Goal: Information Seeking & Learning: Learn about a topic

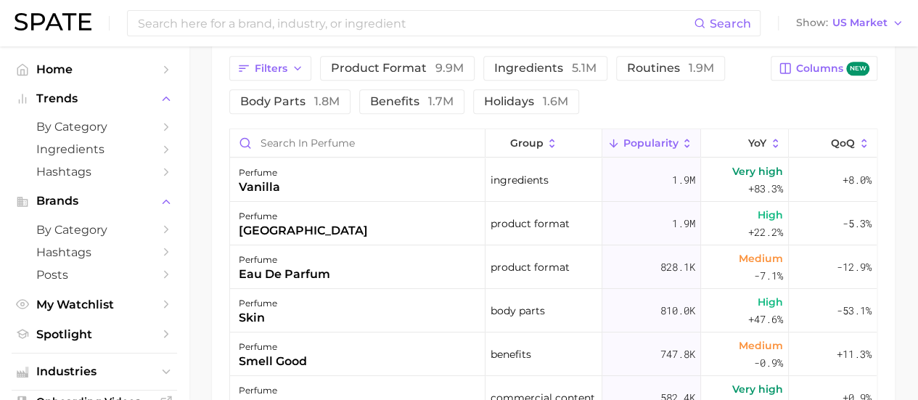
scroll to position [762, 0]
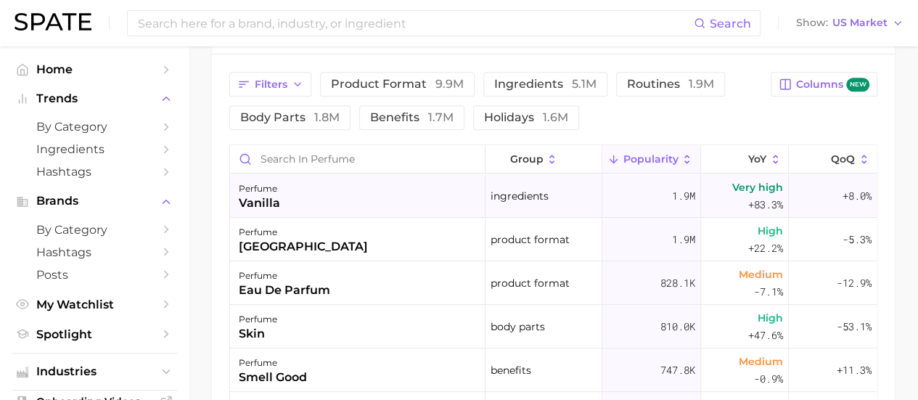
click at [398, 197] on div "perfume vanilla" at bounding box center [358, 196] width 256 height 44
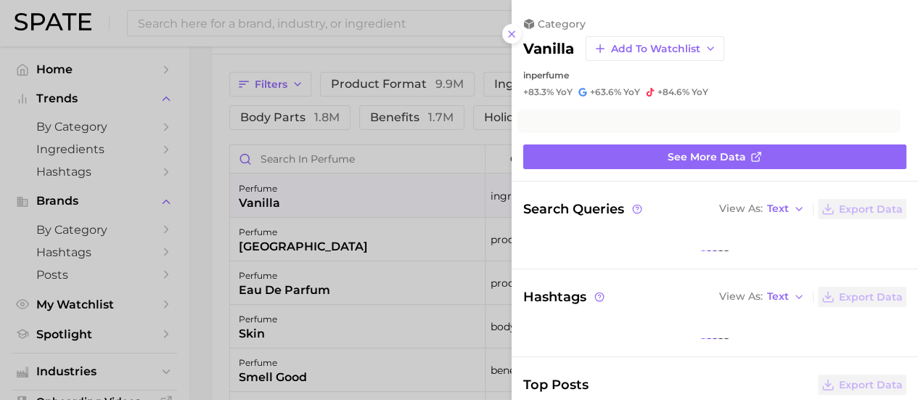
scroll to position [761, 0]
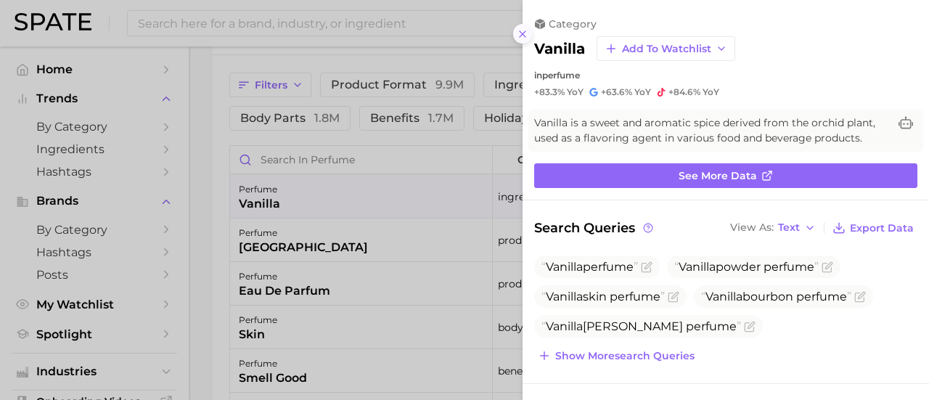
click at [526, 37] on icon at bounding box center [523, 34] width 12 height 12
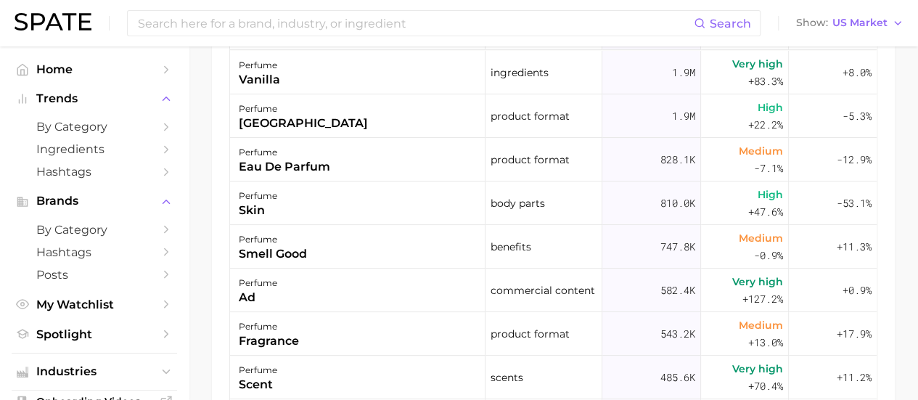
scroll to position [891, 0]
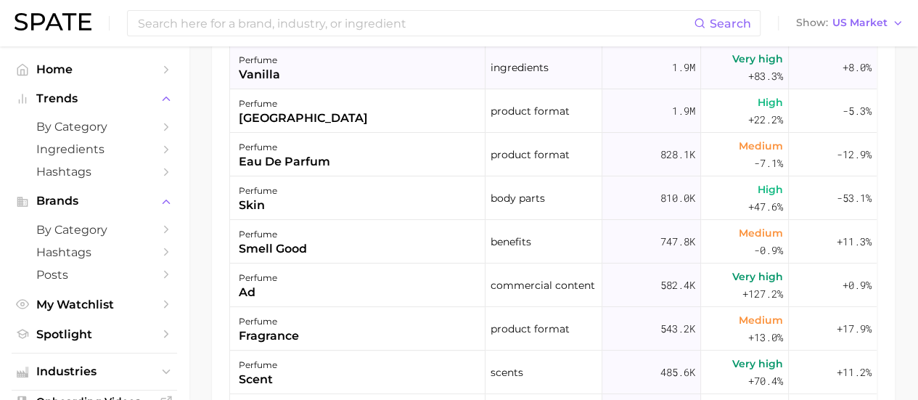
click at [393, 62] on div "perfume vanilla" at bounding box center [358, 68] width 256 height 44
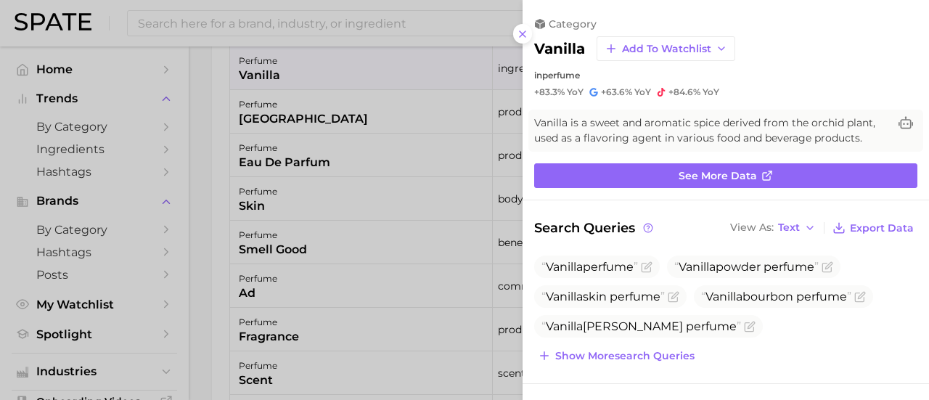
scroll to position [0, 0]
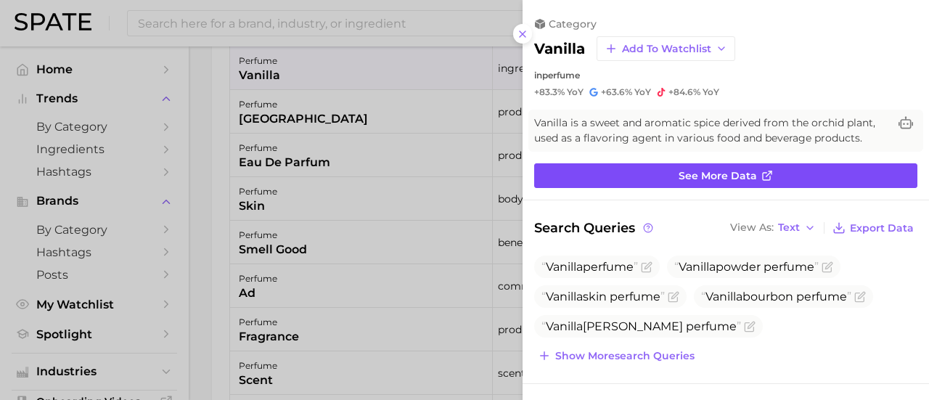
click at [707, 171] on span "See more data" at bounding box center [718, 176] width 78 height 12
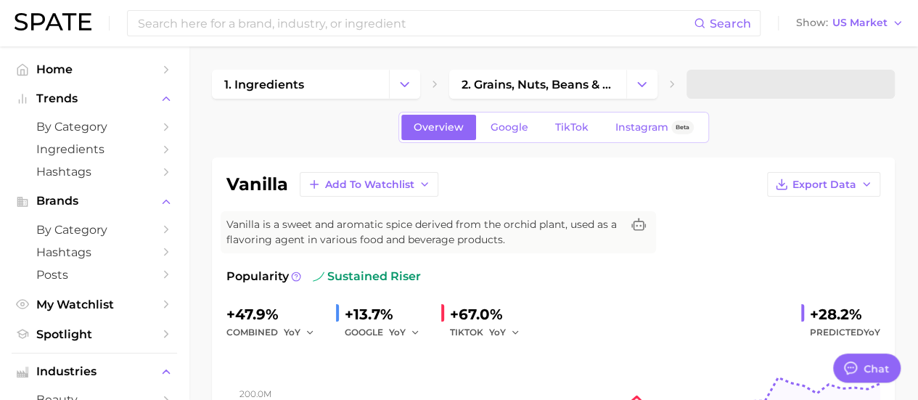
type textarea "x"
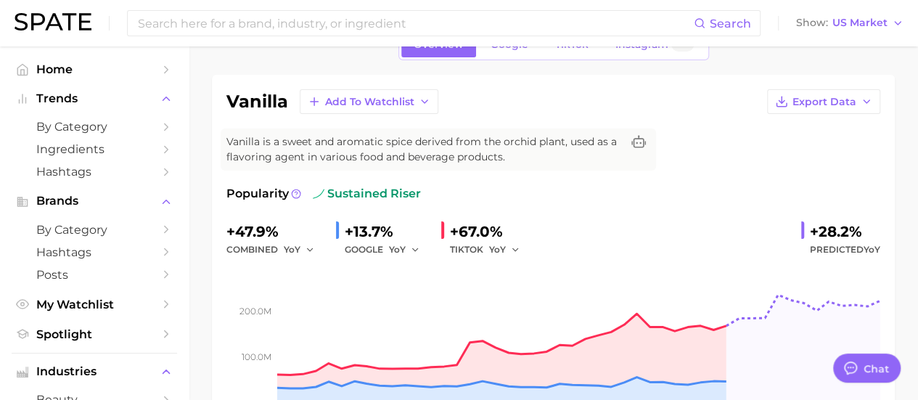
scroll to position [80, 0]
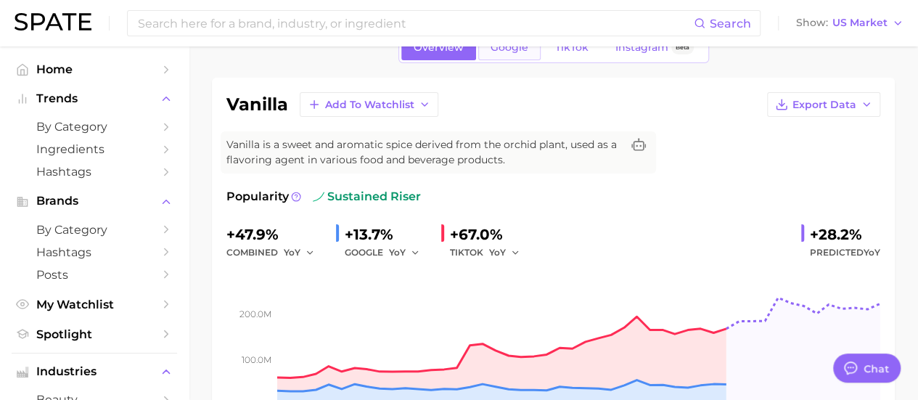
click at [512, 54] on link "Google" at bounding box center [509, 47] width 62 height 25
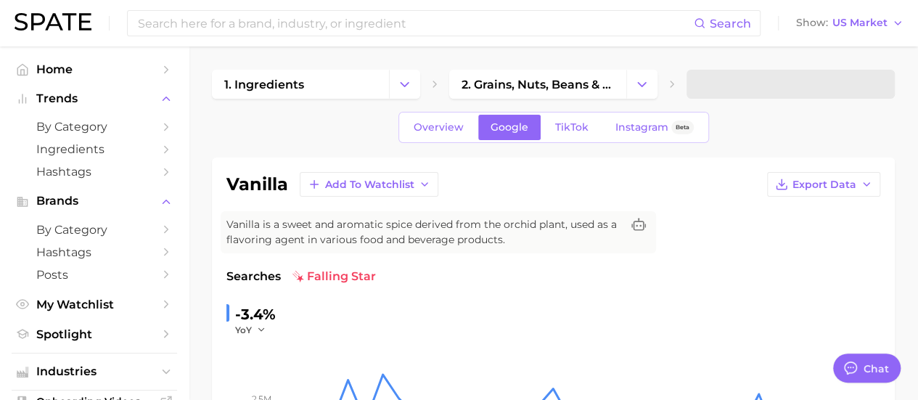
scroll to position [29, 0]
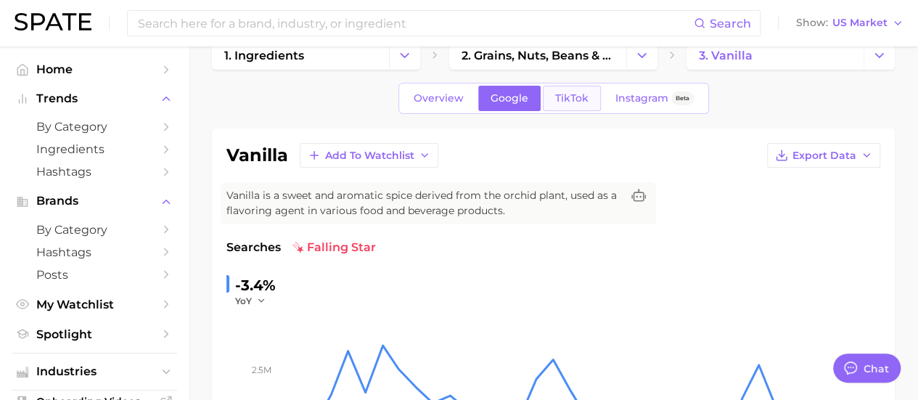
click at [562, 92] on span "TikTok" at bounding box center [571, 98] width 33 height 12
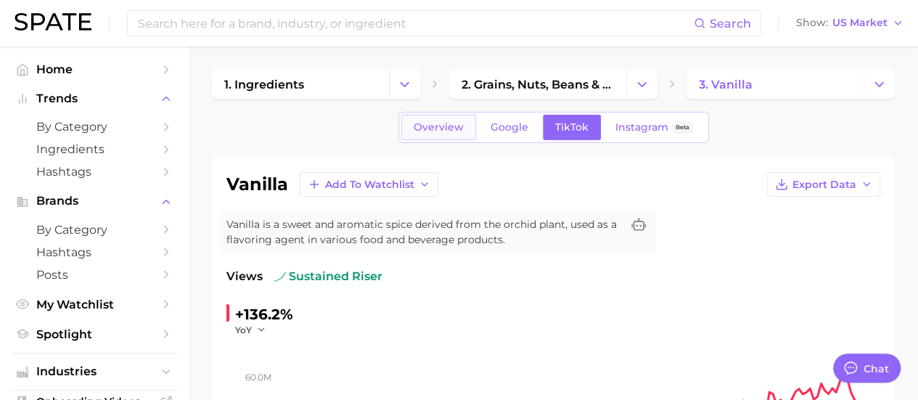
click at [438, 117] on link "Overview" at bounding box center [438, 127] width 75 height 25
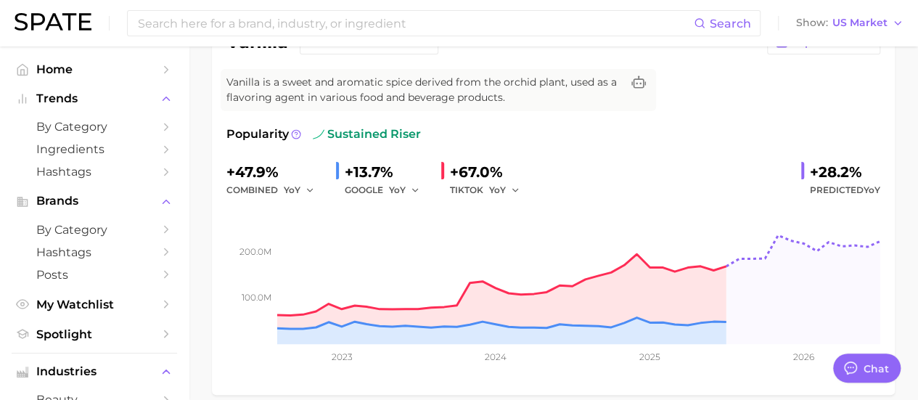
scroll to position [145, 0]
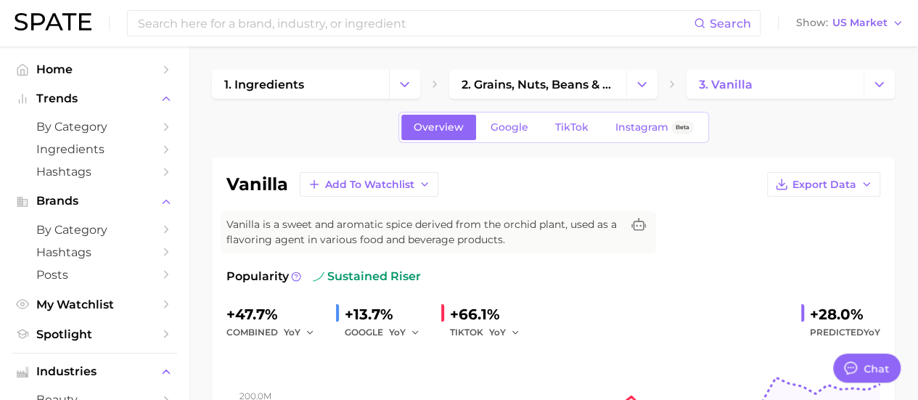
click at [739, 193] on div "vanilla Add to Watchlist Export Data" at bounding box center [553, 184] width 654 height 25
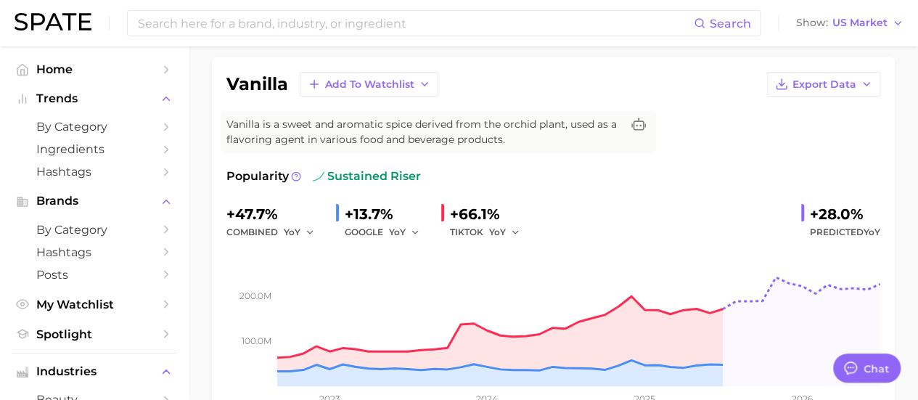
scroll to position [116, 0]
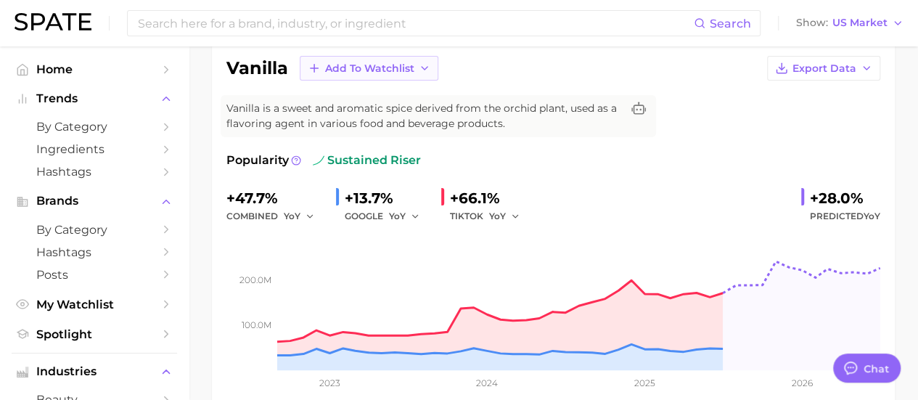
click at [372, 66] on span "Add to Watchlist" at bounding box center [369, 68] width 89 height 12
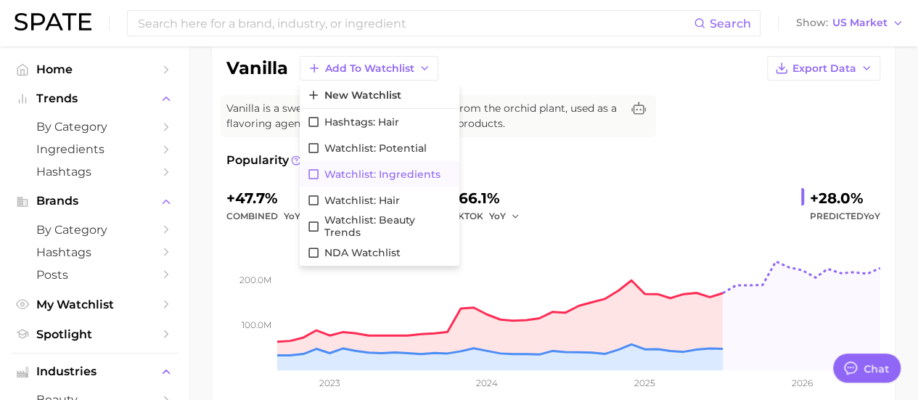
click at [383, 173] on span "Watchlist: Ingredients" at bounding box center [382, 174] width 116 height 12
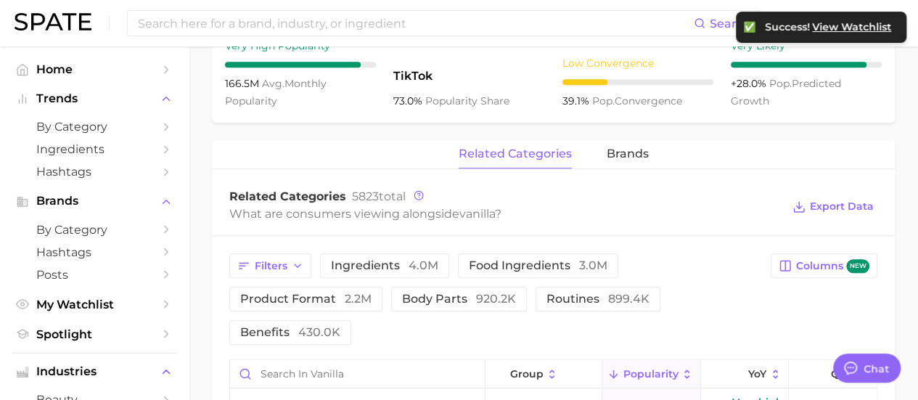
scroll to position [627, 0]
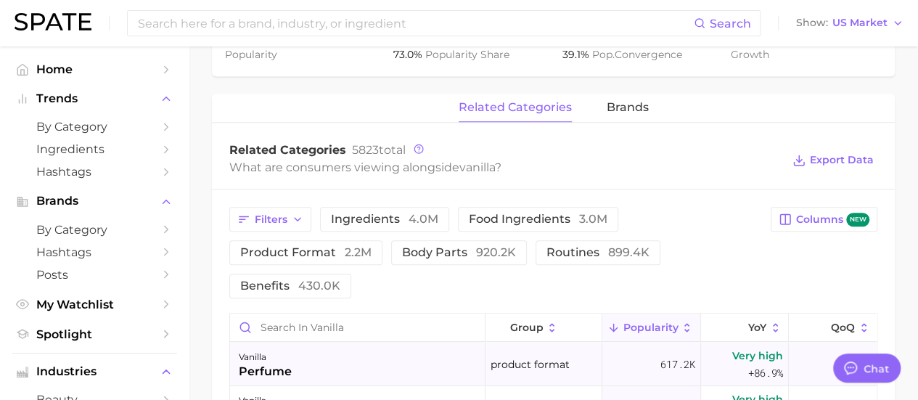
click at [549, 362] on span "product format" at bounding box center [530, 364] width 79 height 17
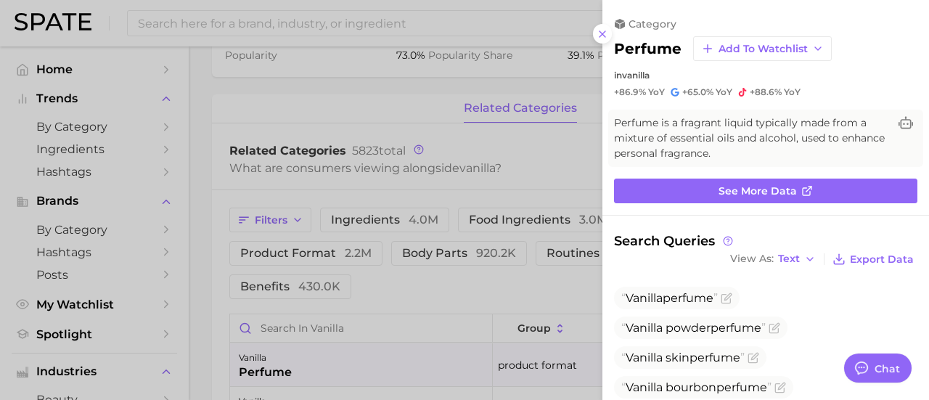
click at [509, 142] on div at bounding box center [464, 200] width 929 height 400
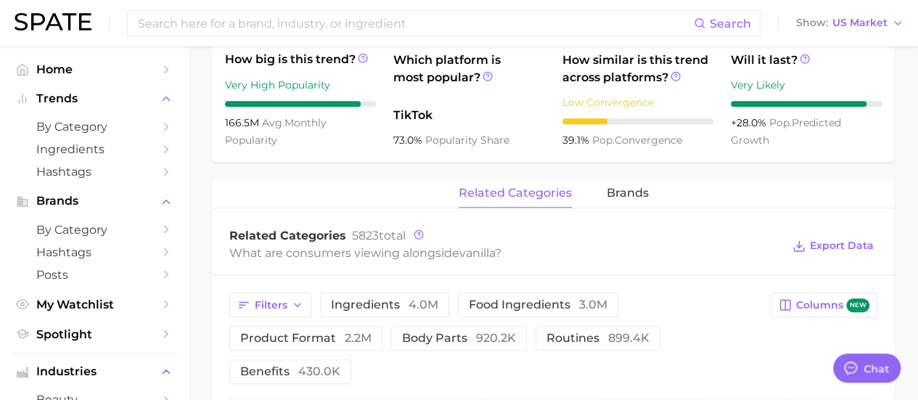
scroll to position [436, 0]
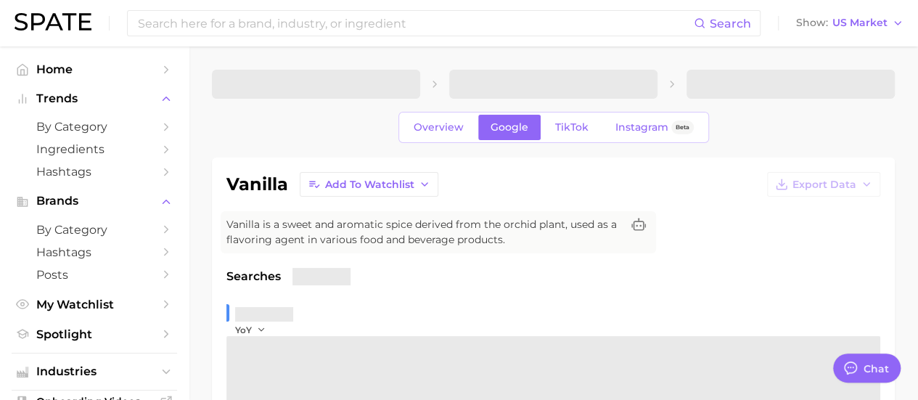
scroll to position [29, 0]
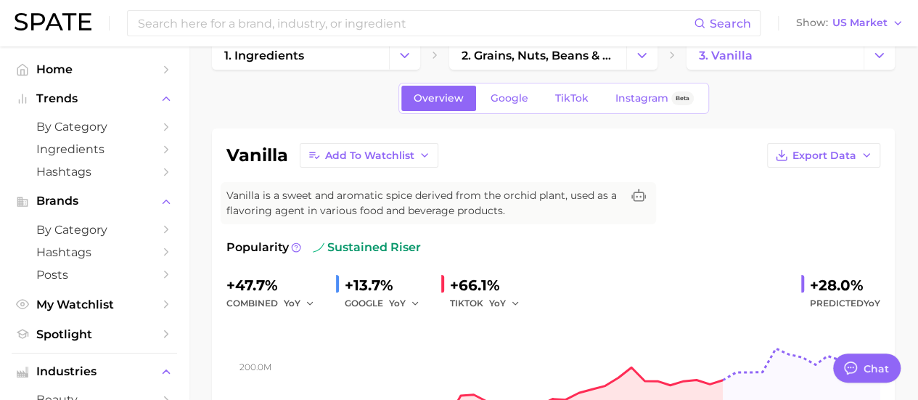
scroll to position [80, 0]
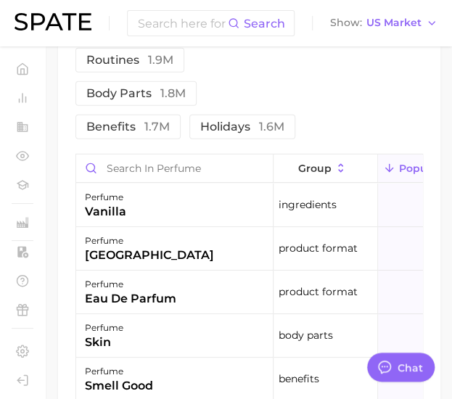
scroll to position [932, 0]
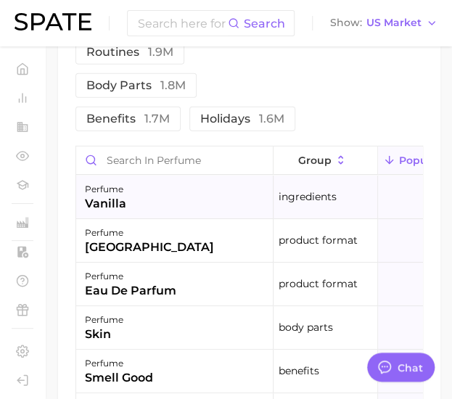
click at [173, 211] on div "perfume vanilla" at bounding box center [174, 198] width 197 height 44
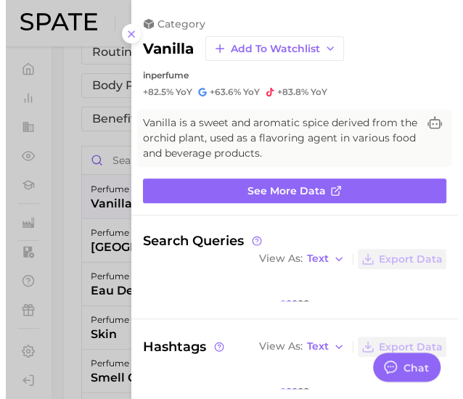
scroll to position [899, 0]
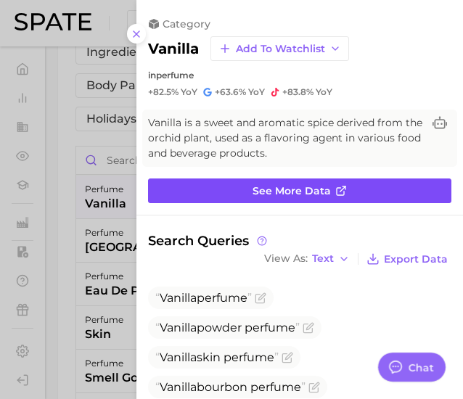
click at [346, 189] on link "See more data" at bounding box center [299, 191] width 303 height 25
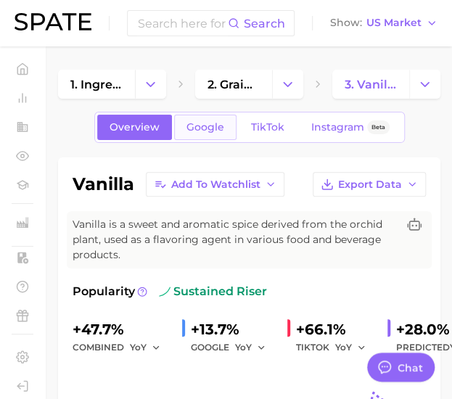
click at [196, 123] on span "Google" at bounding box center [206, 127] width 38 height 12
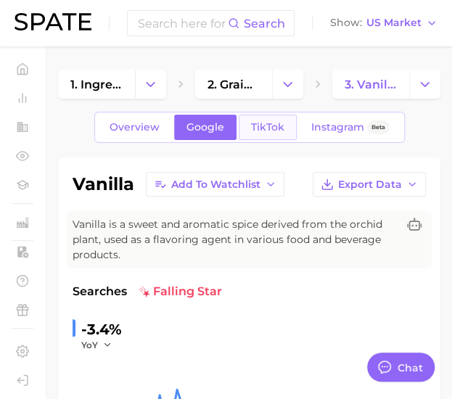
click at [261, 117] on link "TikTok" at bounding box center [268, 127] width 58 height 25
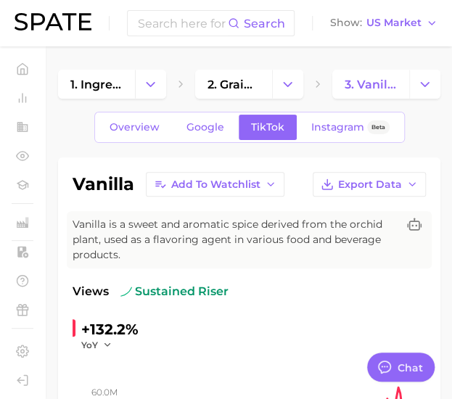
click at [328, 114] on div "Overview Google TikTok Instagram Beta" at bounding box center [249, 127] width 311 height 31
click at [331, 127] on span "Instagram" at bounding box center [337, 127] width 53 height 12
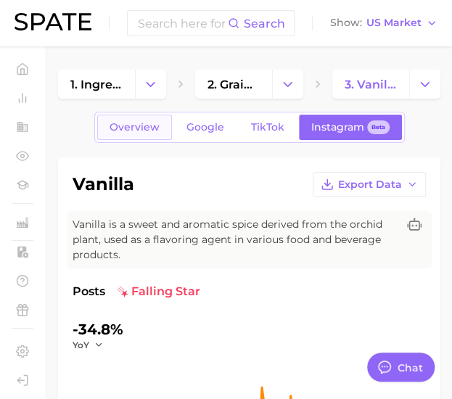
click at [148, 123] on span "Overview" at bounding box center [135, 127] width 50 height 12
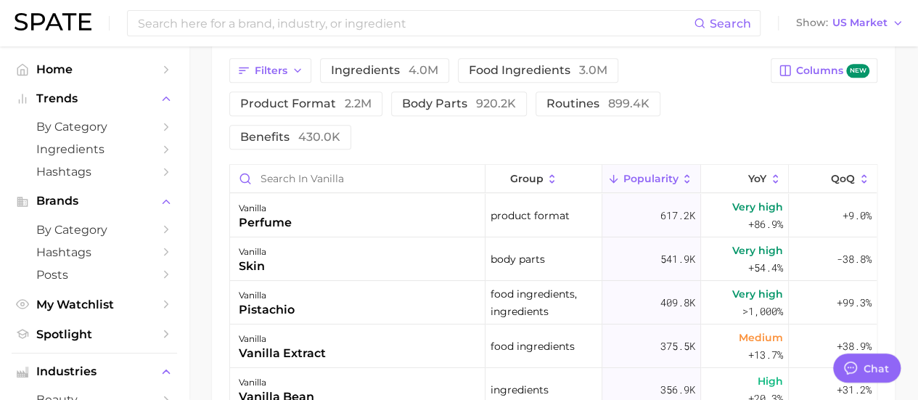
scroll to position [787, 0]
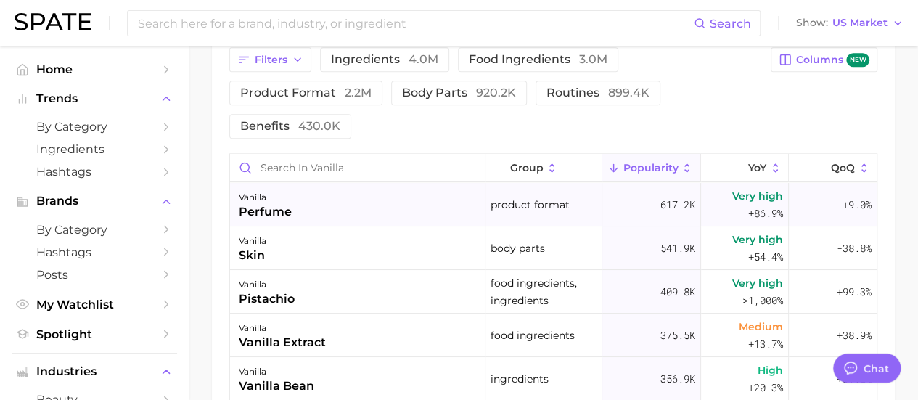
click at [549, 199] on span "product format" at bounding box center [530, 204] width 79 height 17
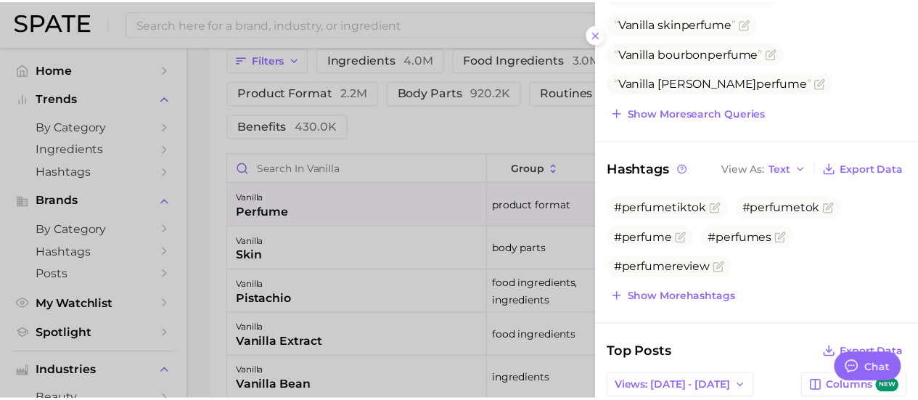
scroll to position [0, 0]
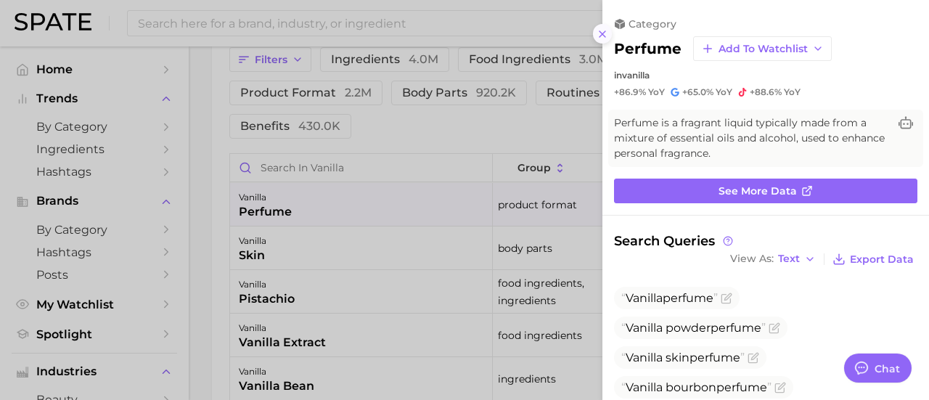
click at [602, 33] on line at bounding box center [603, 34] width 6 height 6
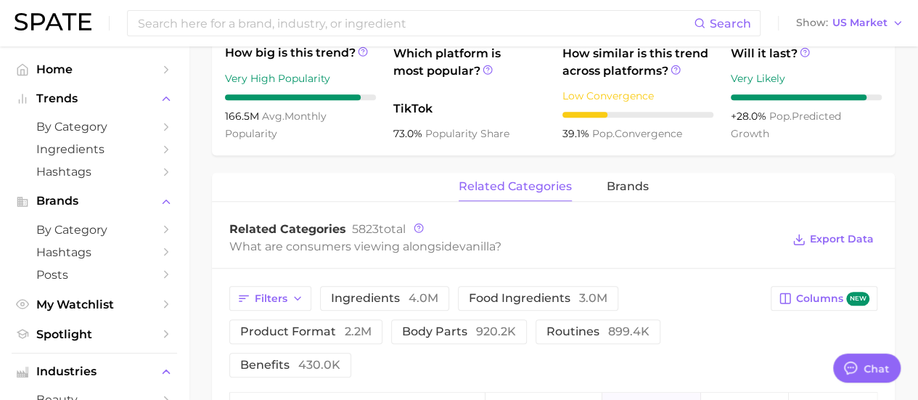
scroll to position [565, 0]
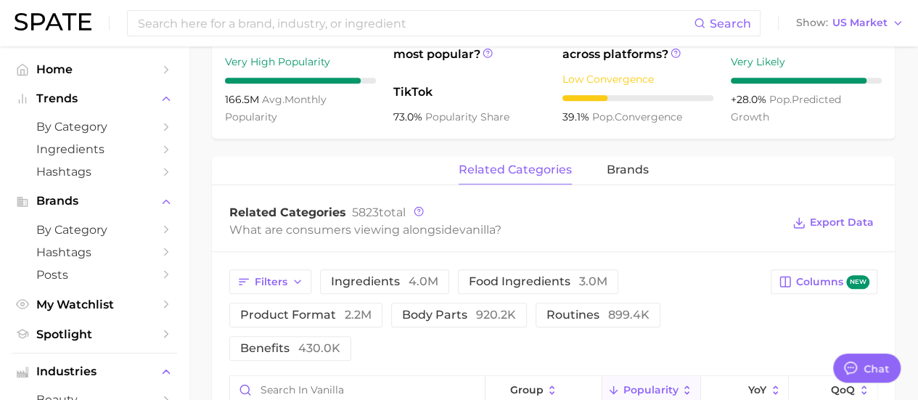
click at [764, 182] on div "related categories brands" at bounding box center [553, 170] width 683 height 29
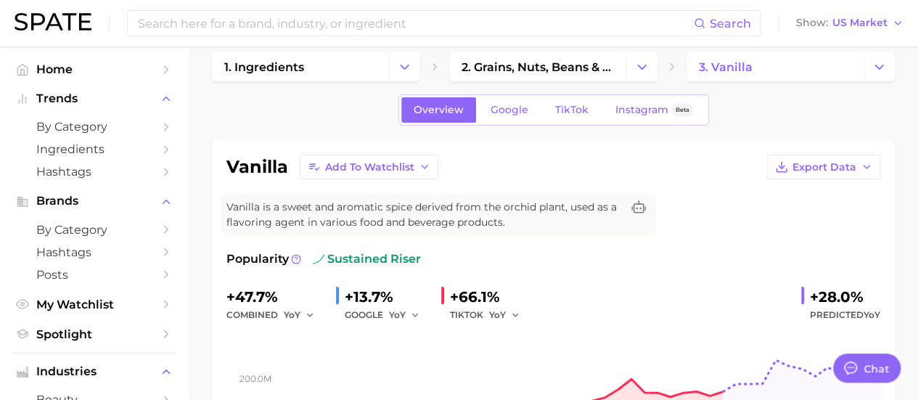
scroll to position [36, 0]
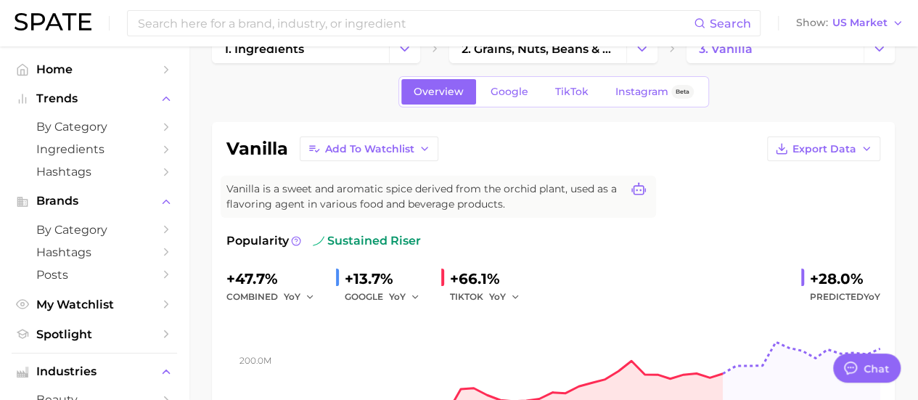
click at [639, 191] on icon at bounding box center [639, 189] width 15 height 15
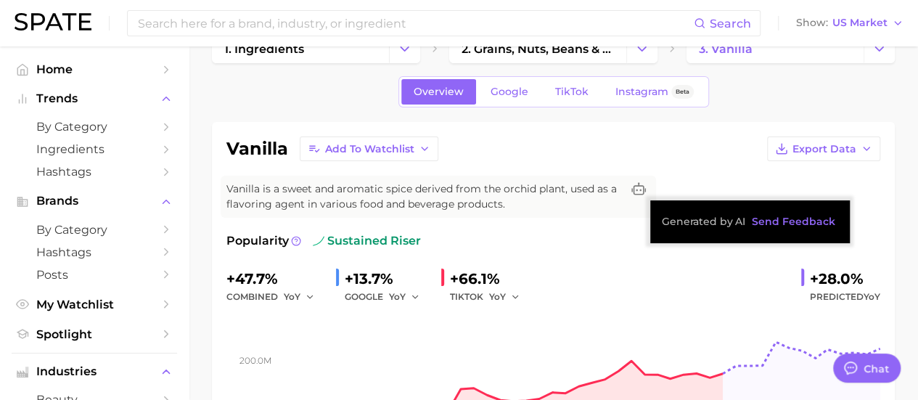
click at [654, 169] on div "vanilla Add to Watchlist Export Data Vanilla is a sweet and aromatic spice deri…" at bounding box center [553, 311] width 654 height 351
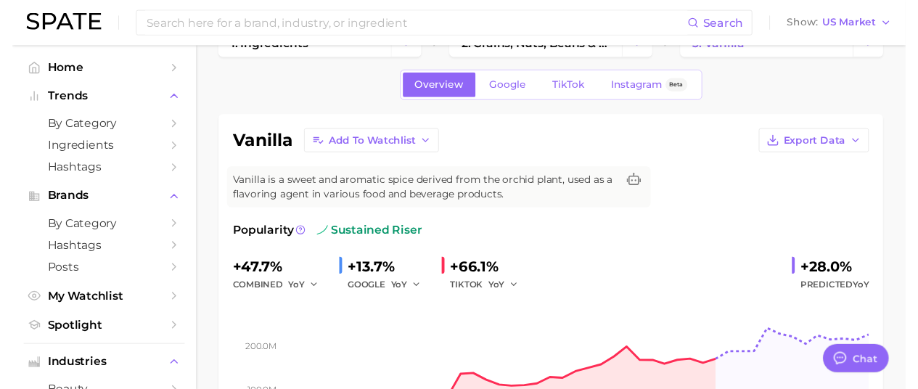
scroll to position [0, 0]
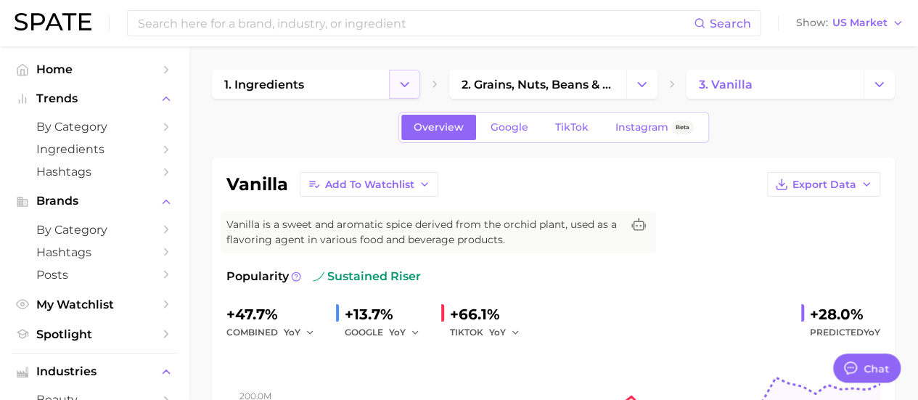
click at [406, 77] on icon "Change Category" at bounding box center [404, 84] width 15 height 15
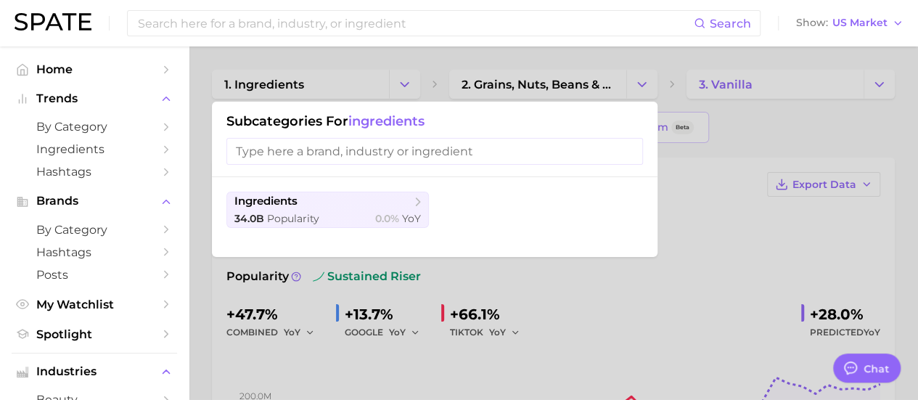
click at [409, 79] on div at bounding box center [459, 200] width 918 height 400
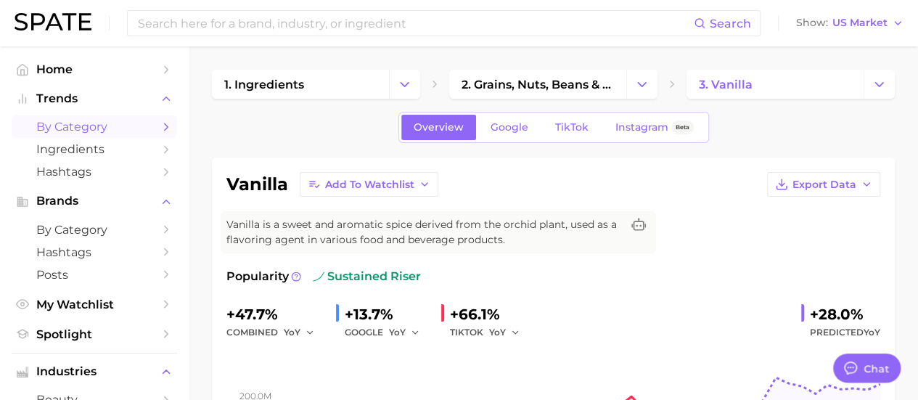
click at [107, 133] on span "by Category" at bounding box center [94, 127] width 116 height 14
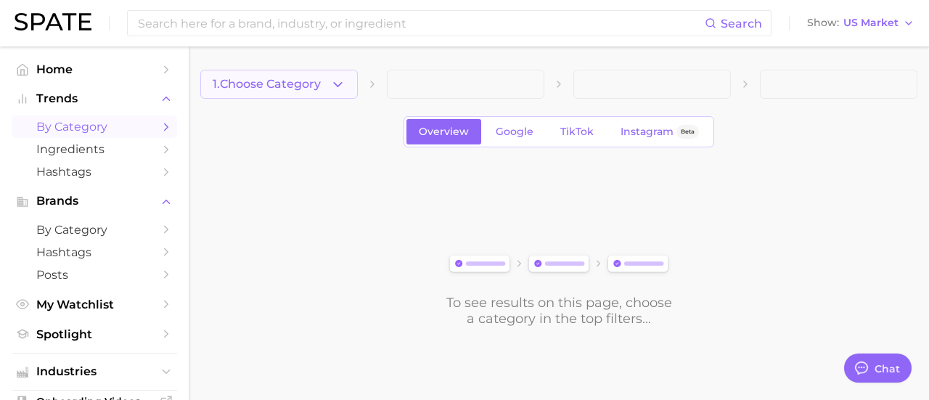
click at [343, 81] on icon "button" at bounding box center [337, 84] width 15 height 15
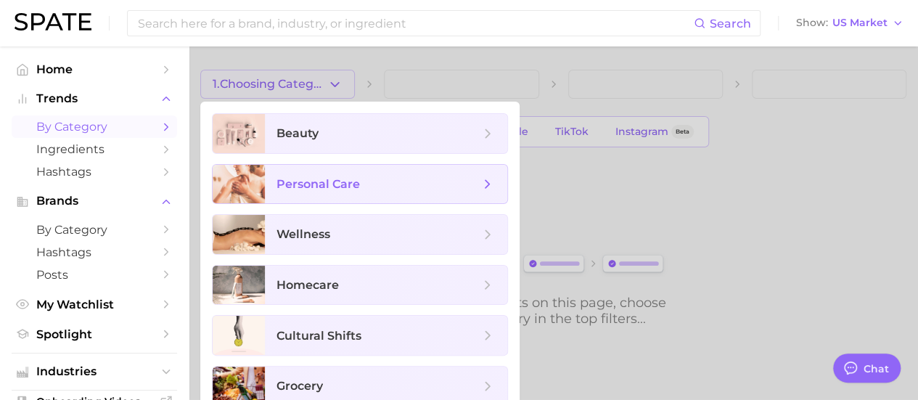
click at [370, 187] on span "personal care" at bounding box center [378, 184] width 203 height 16
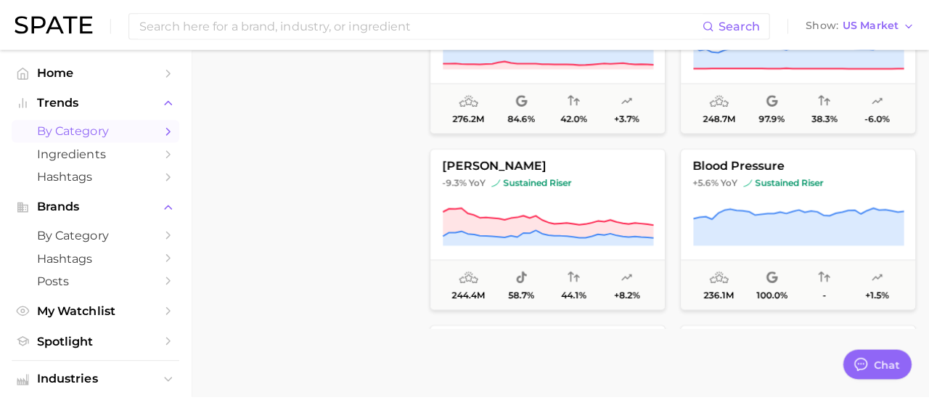
scroll to position [615, 0]
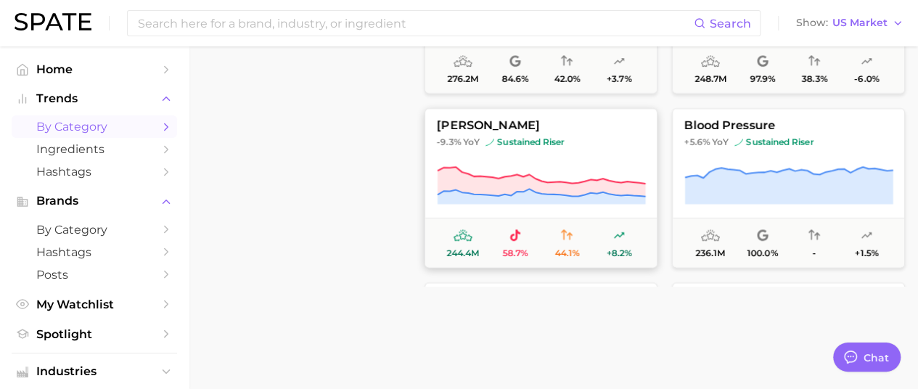
click at [504, 128] on span "[PERSON_NAME]" at bounding box center [541, 125] width 232 height 13
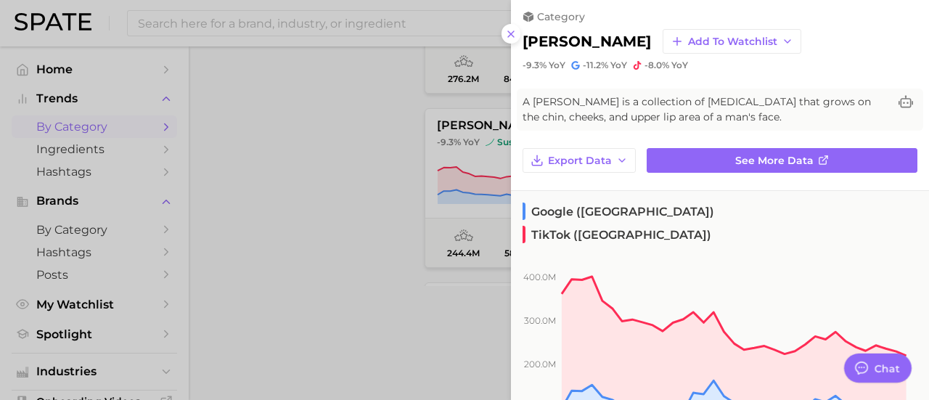
scroll to position [0, 0]
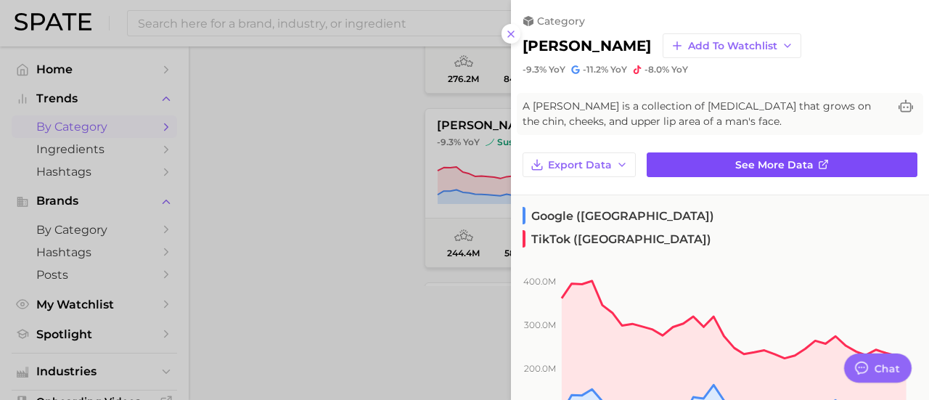
click at [721, 164] on link "See more data" at bounding box center [782, 164] width 271 height 25
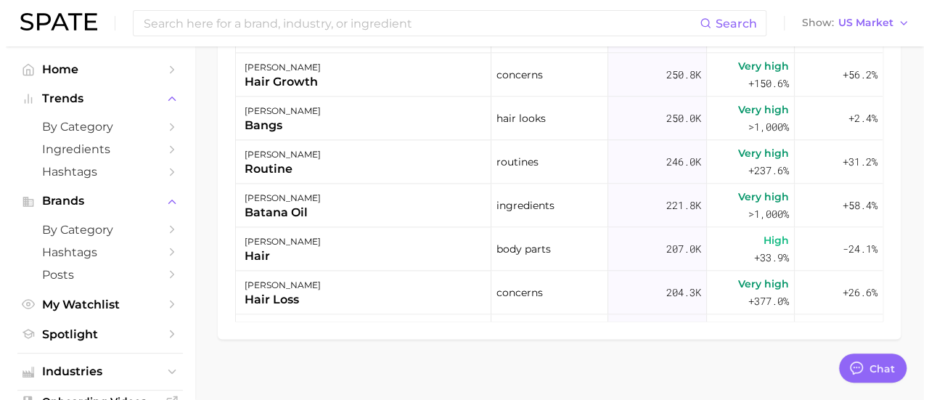
scroll to position [755, 0]
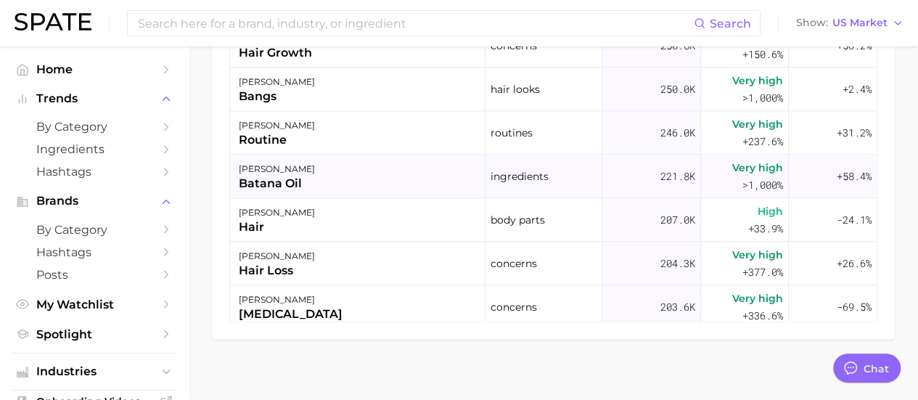
click at [327, 177] on div "[PERSON_NAME] batana oil" at bounding box center [358, 177] width 256 height 44
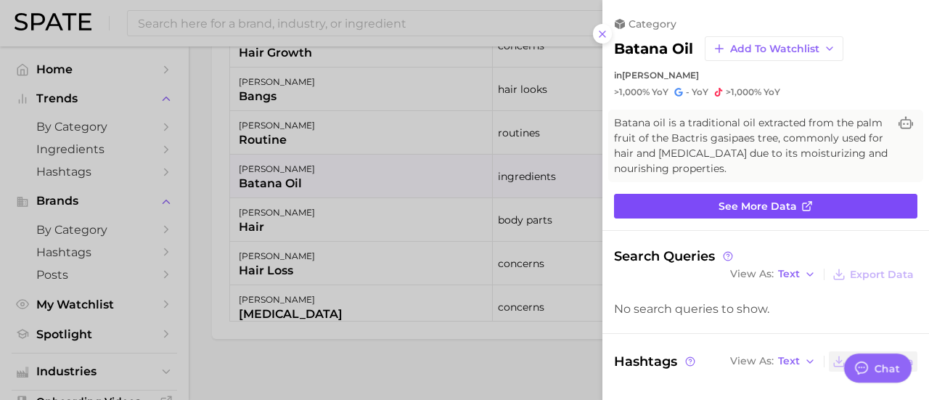
click at [791, 201] on link "See more data" at bounding box center [765, 206] width 303 height 25
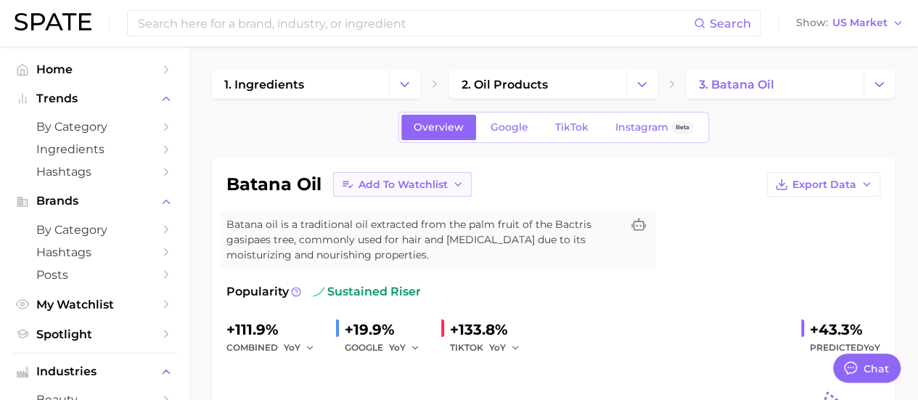
click at [454, 186] on icon "button" at bounding box center [458, 185] width 12 height 12
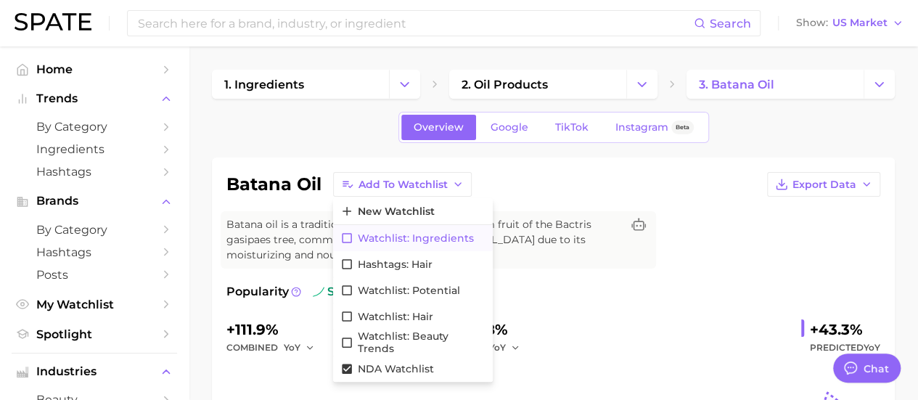
click at [409, 240] on span "Watchlist: Ingredients" at bounding box center [416, 238] width 116 height 12
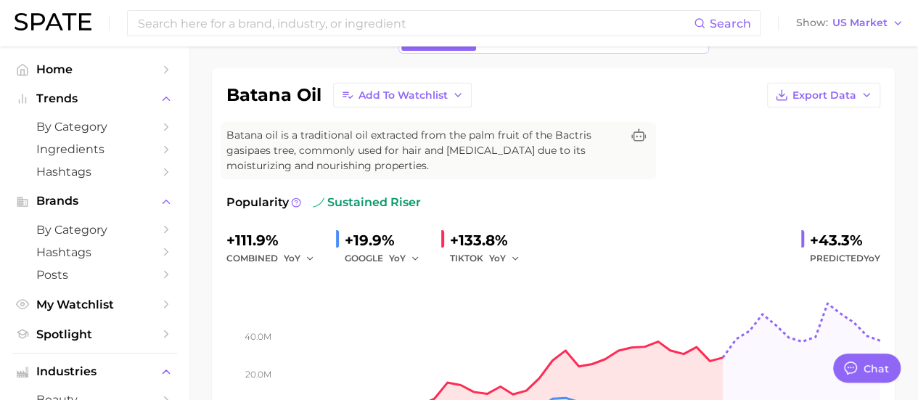
scroll to position [75, 0]
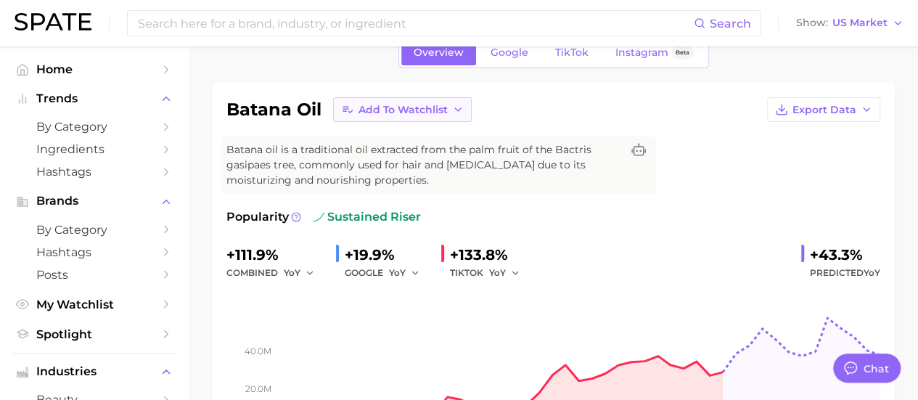
click at [456, 106] on icon "button" at bounding box center [458, 110] width 12 height 12
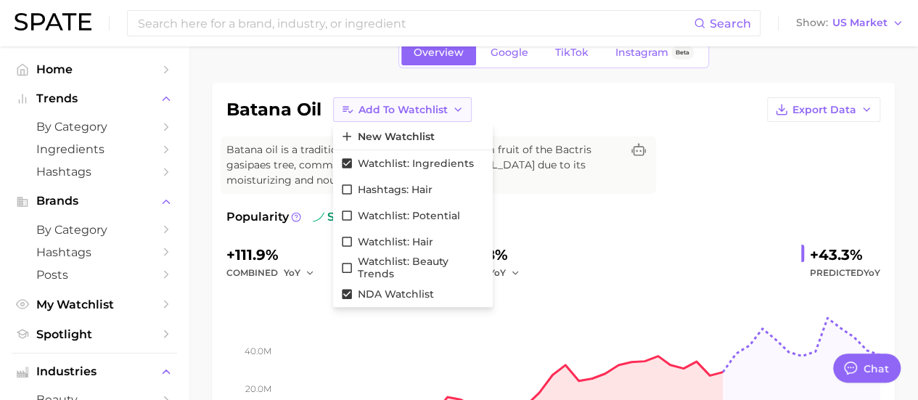
click at [456, 106] on icon "button" at bounding box center [458, 110] width 12 height 12
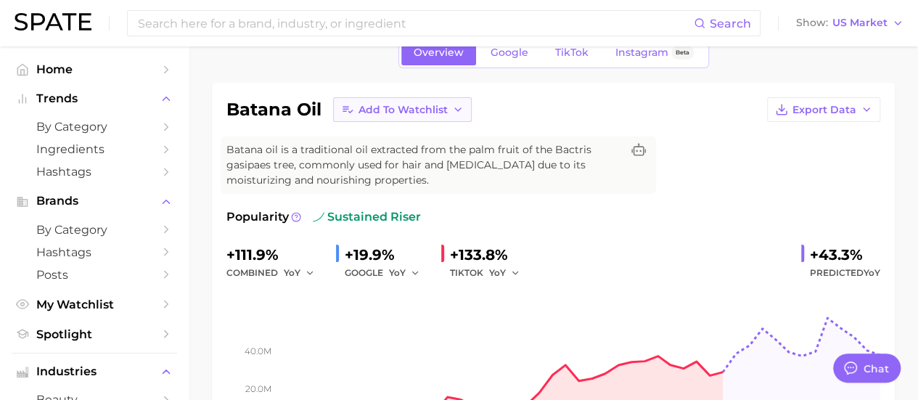
click at [456, 107] on icon "button" at bounding box center [458, 110] width 12 height 12
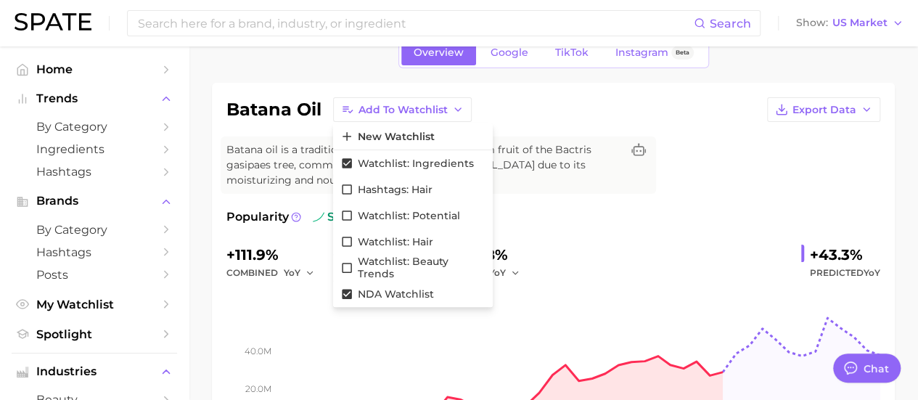
click at [636, 124] on div "batana oil Add to Watchlist New Watchlist Watchlist: Ingredients Hashtags: Hair…" at bounding box center [553, 280] width 654 height 366
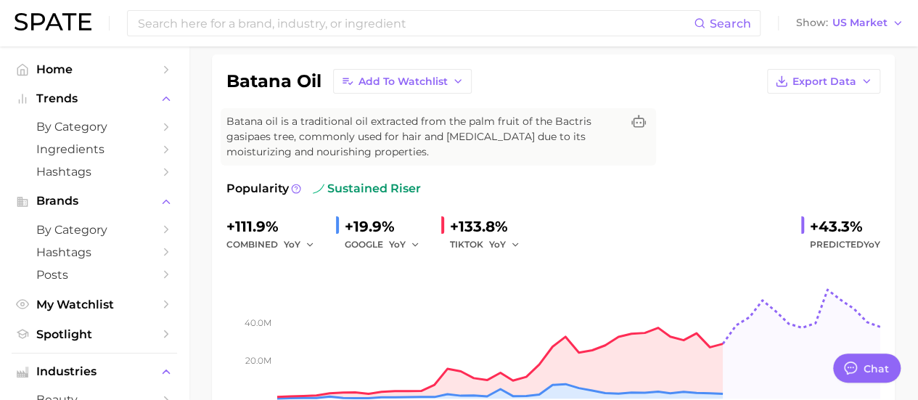
scroll to position [32, 0]
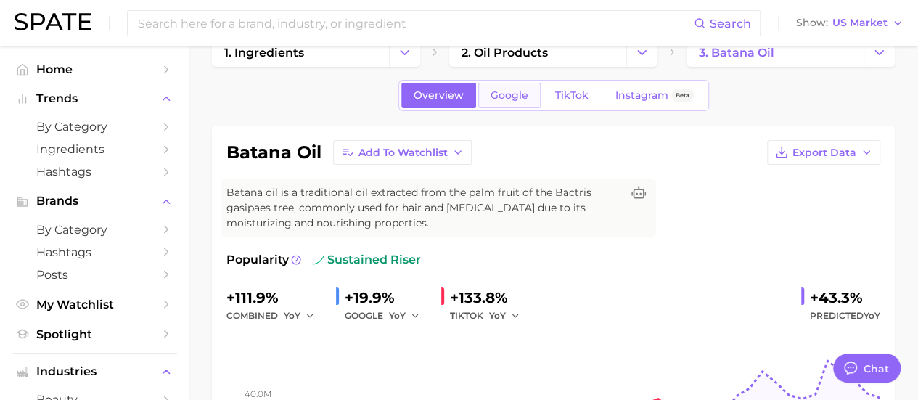
click at [514, 99] on span "Google" at bounding box center [510, 95] width 38 height 12
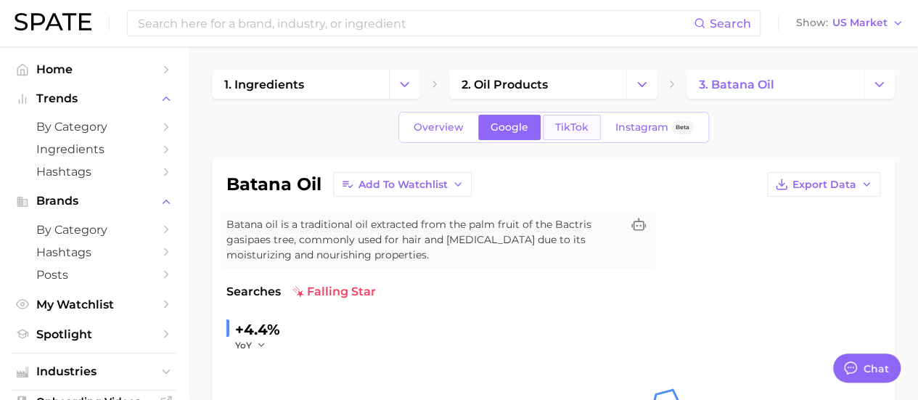
click at [572, 128] on span "TikTok" at bounding box center [571, 127] width 33 height 12
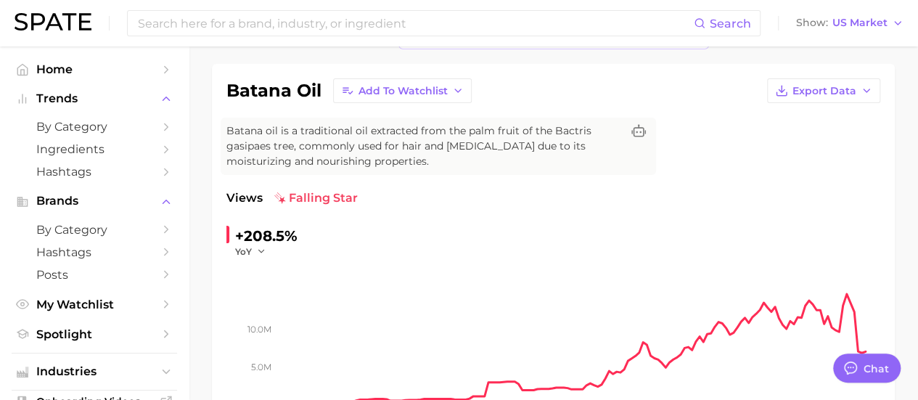
scroll to position [34, 0]
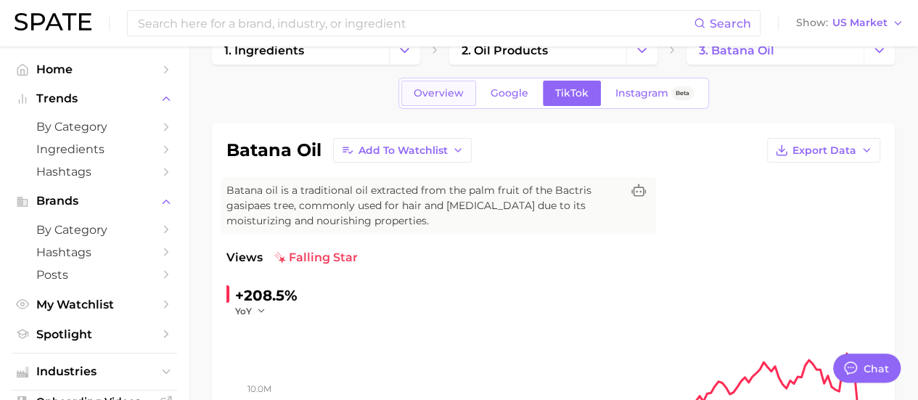
click at [446, 99] on link "Overview" at bounding box center [438, 93] width 75 height 25
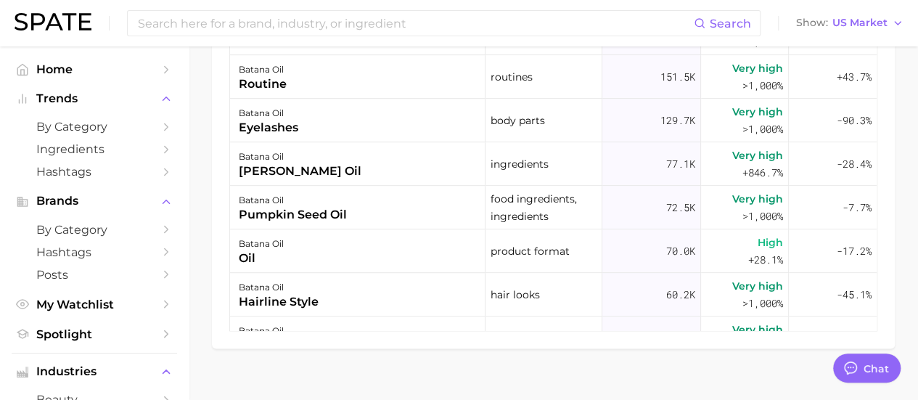
scroll to position [174, 0]
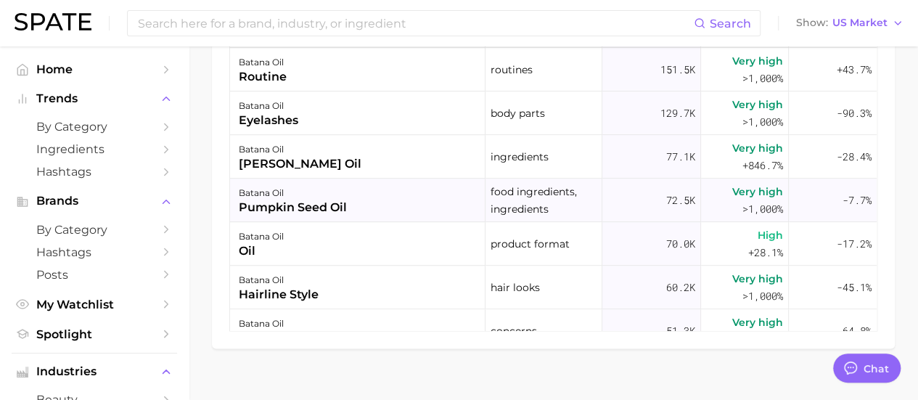
click at [319, 201] on div "pumpkin seed oil" at bounding box center [293, 207] width 108 height 17
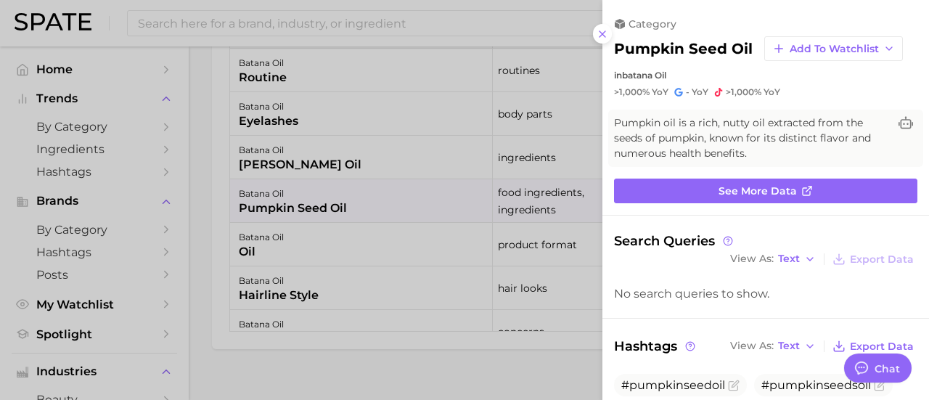
scroll to position [0, 0]
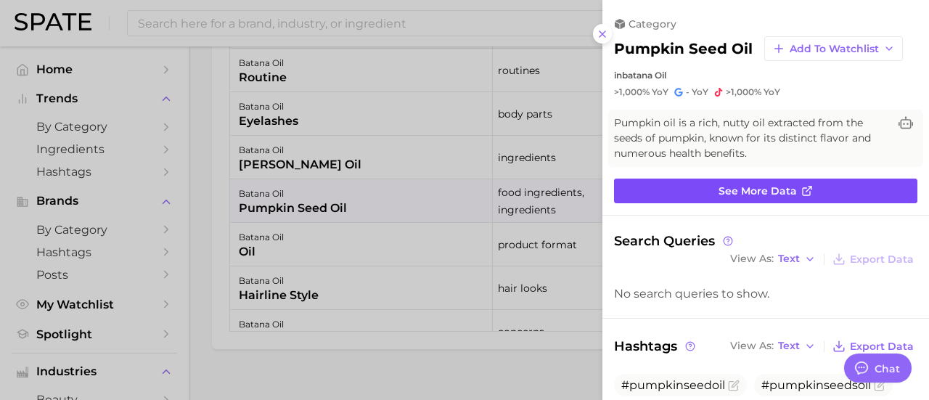
click at [683, 179] on link "See more data" at bounding box center [765, 191] width 303 height 25
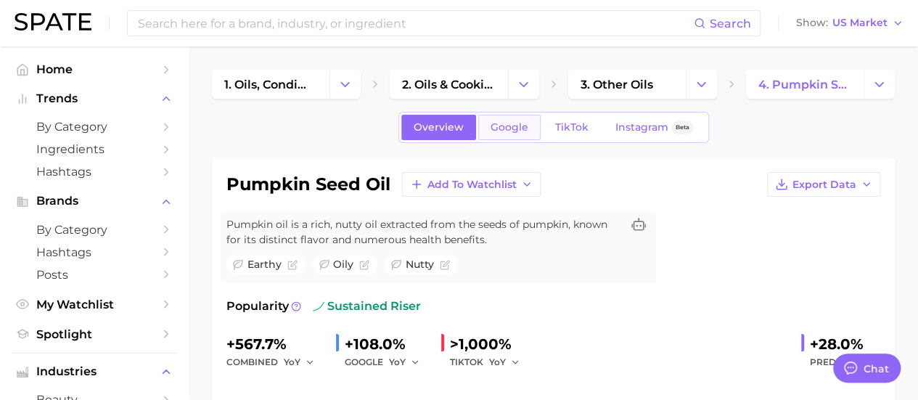
click at [515, 128] on span "Google" at bounding box center [510, 127] width 38 height 12
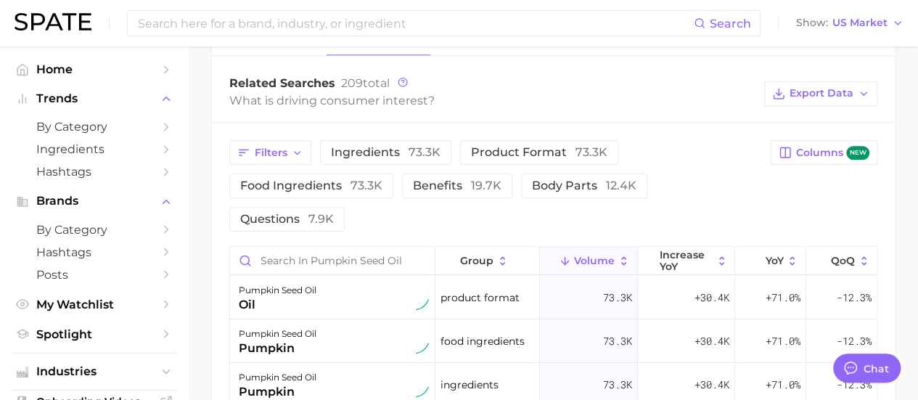
click at [716, 165] on div "Filters ingredients 73.3k product format 73.3k food ingredients 73.3k benefits …" at bounding box center [495, 185] width 533 height 91
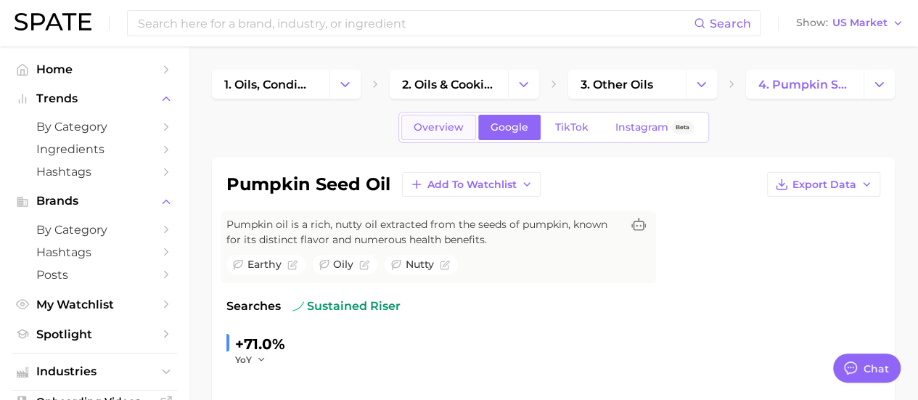
click at [446, 130] on span "Overview" at bounding box center [439, 127] width 50 height 12
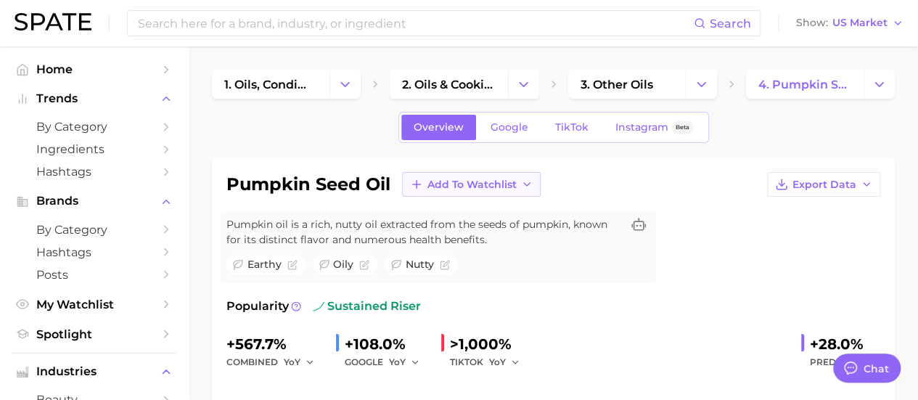
click at [505, 184] on span "Add to Watchlist" at bounding box center [472, 185] width 89 height 12
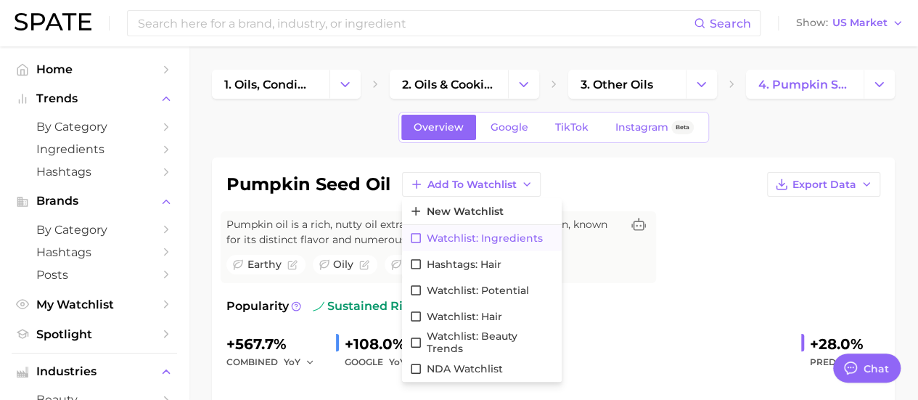
click at [496, 237] on span "Watchlist: Ingredients" at bounding box center [485, 238] width 116 height 12
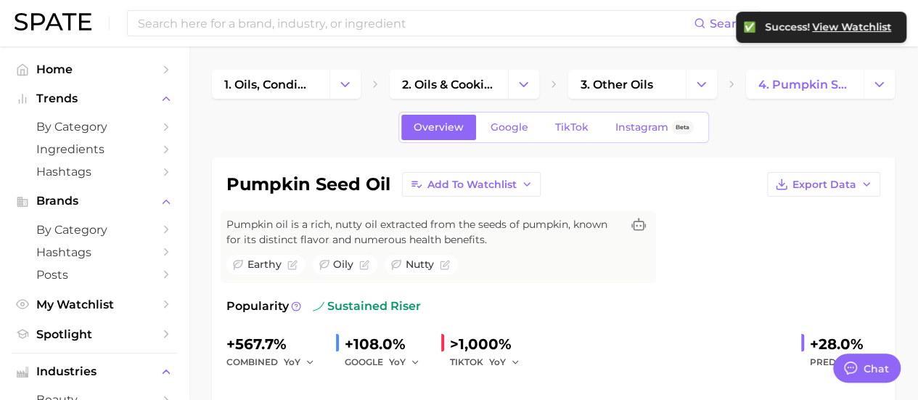
click at [496, 237] on span "Pumpkin oil is a rich, nutty oil extracted from the seeds of pumpkin, known for…" at bounding box center [423, 232] width 395 height 30
click at [752, 272] on div "pumpkin seed oil Add to Watchlist Export Data Pumpkin oil is a rich, nutty oil …" at bounding box center [553, 362] width 654 height 380
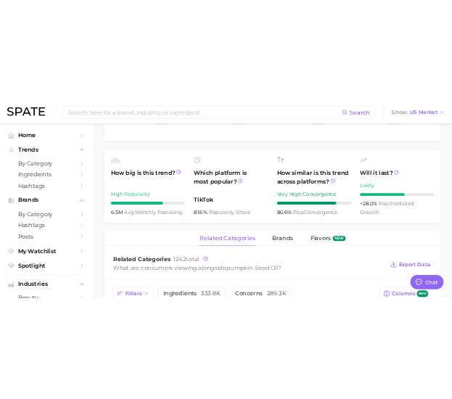
scroll to position [481, 0]
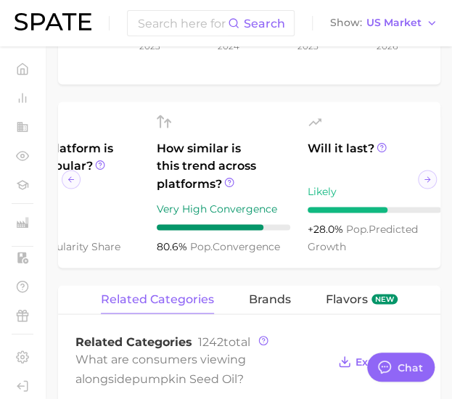
scroll to position [0, 230]
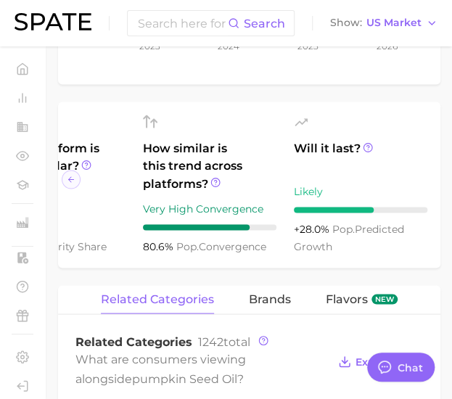
click at [444, 171] on main "1. oils, condiments & sauces 2. oils & cooking fats 3. other oils 4. pumpkin se…" at bounding box center [249, 326] width 406 height 1576
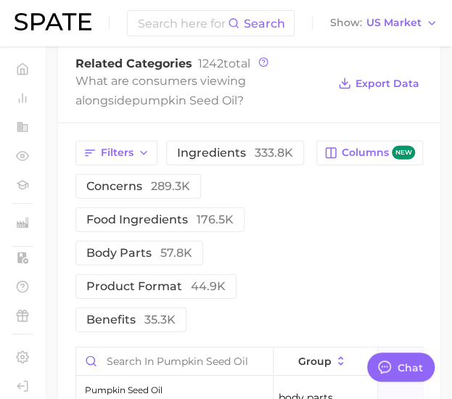
scroll to position [801, 0]
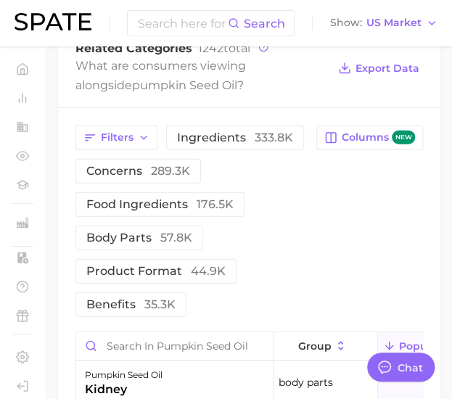
click at [329, 242] on div "Filters ingredients 333.8k concerns 289.3k food ingredients 176.5k body parts 5…" at bounding box center [249, 222] width 348 height 192
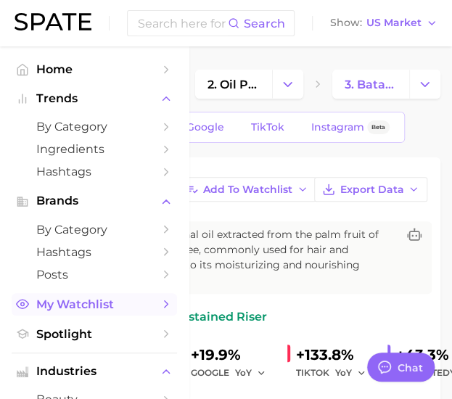
click at [81, 302] on span "My Watchlist" at bounding box center [94, 305] width 116 height 14
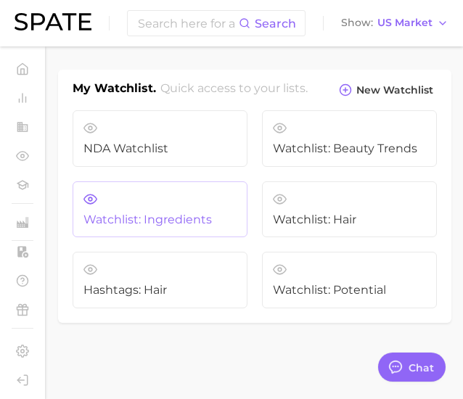
click at [171, 219] on span "Watchlist: Ingredients" at bounding box center [159, 219] width 153 height 13
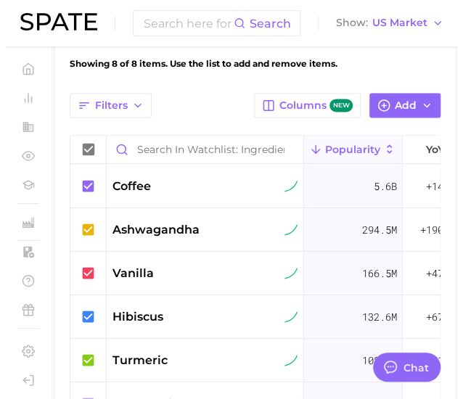
scroll to position [488, 0]
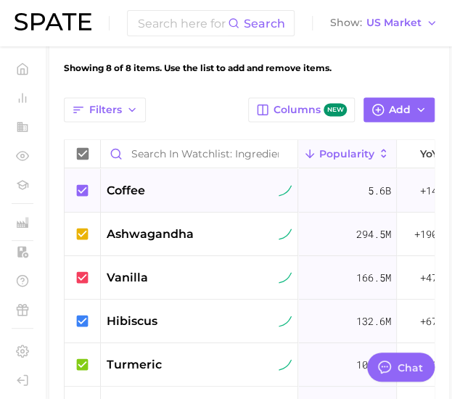
click at [136, 188] on span "coffee" at bounding box center [126, 190] width 38 height 17
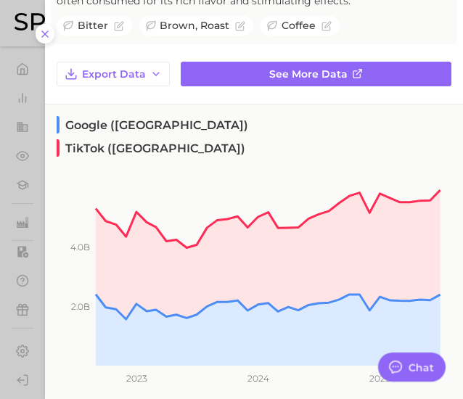
scroll to position [99, 0]
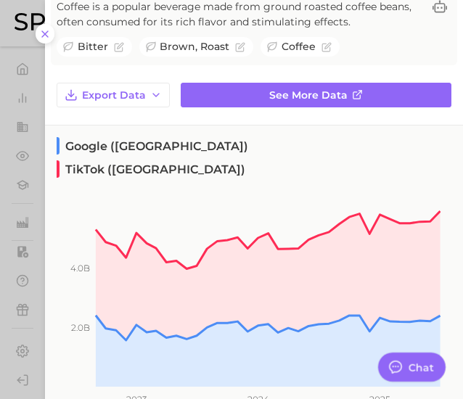
click at [344, 78] on div "category coffee Add to Watchlist +14.6% YoY +9.9% YoY +18.0% YoY Coffee is a po…" at bounding box center [254, 401] width 418 height 1000
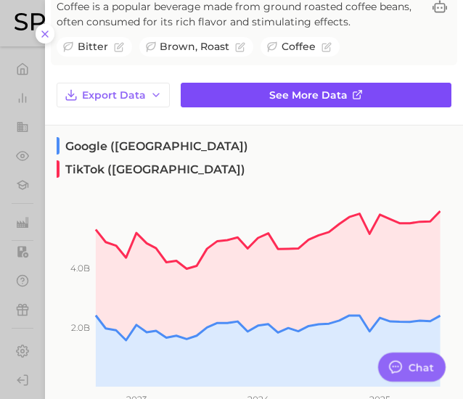
click at [354, 92] on icon at bounding box center [357, 95] width 7 height 7
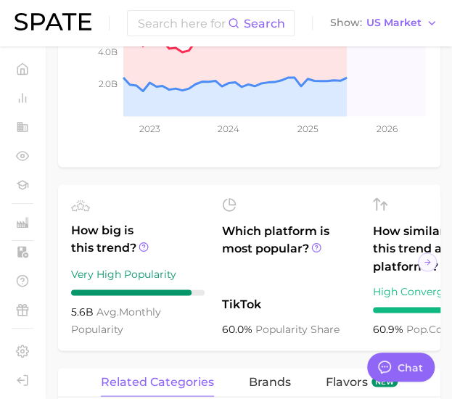
scroll to position [0, 230]
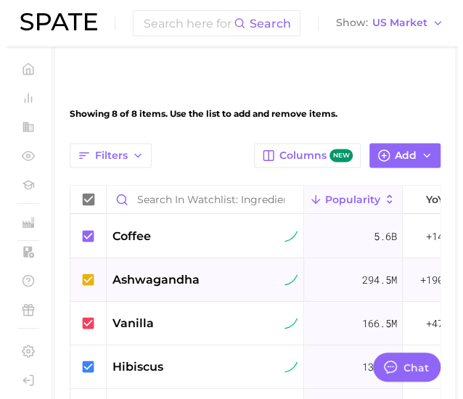
scroll to position [488, 0]
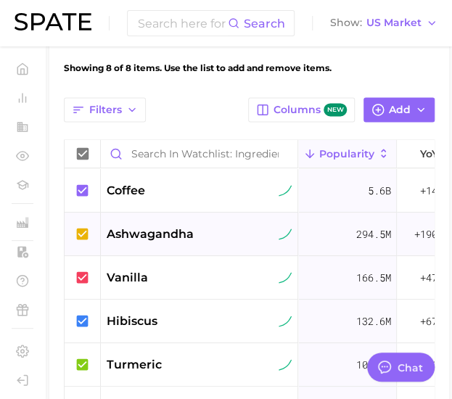
click at [169, 226] on span "ashwagandha" at bounding box center [150, 234] width 87 height 17
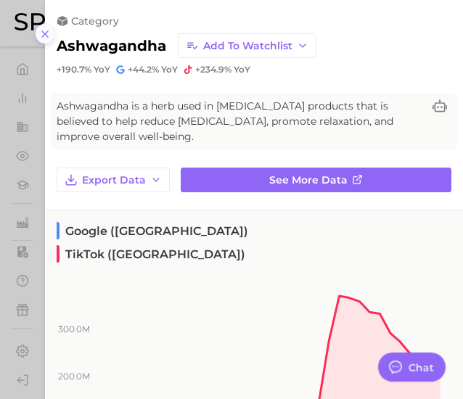
click at [44, 29] on icon at bounding box center [45, 34] width 12 height 12
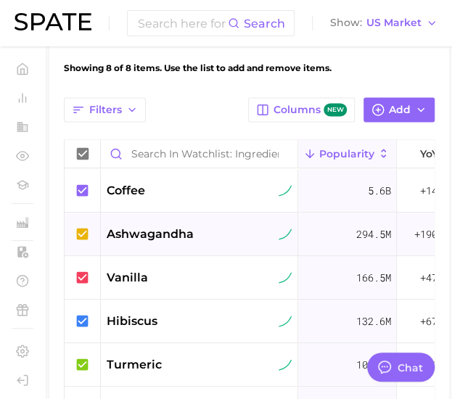
click at [136, 230] on span "ashwagandha" at bounding box center [150, 234] width 87 height 17
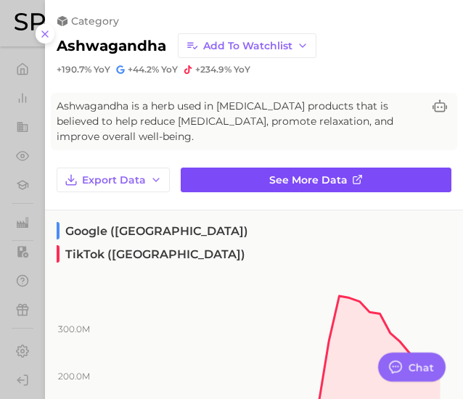
click at [256, 181] on link "See more data" at bounding box center [316, 180] width 271 height 25
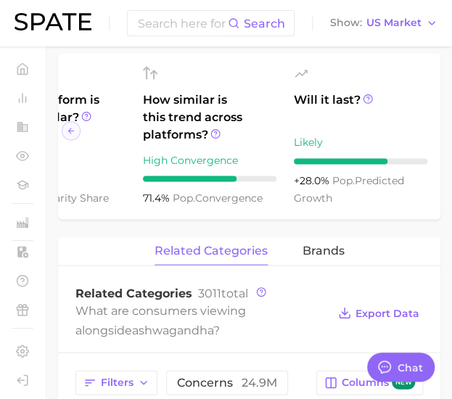
scroll to position [511, 0]
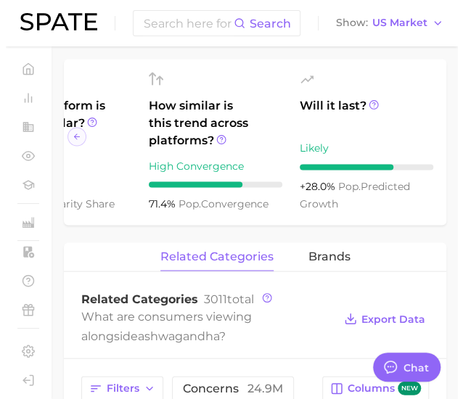
scroll to position [488, 0]
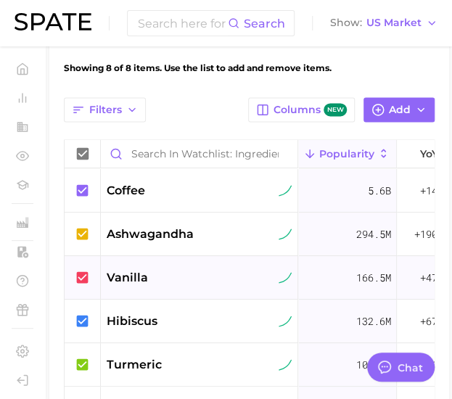
click at [139, 275] on span "vanilla" at bounding box center [127, 277] width 41 height 17
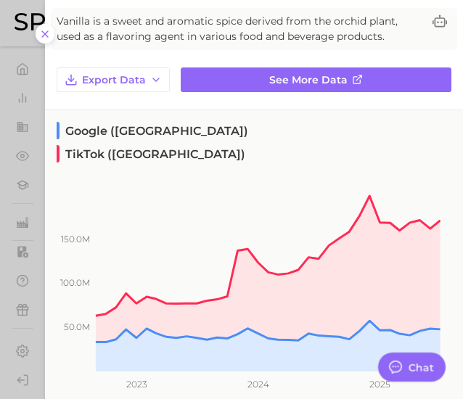
scroll to position [83, 0]
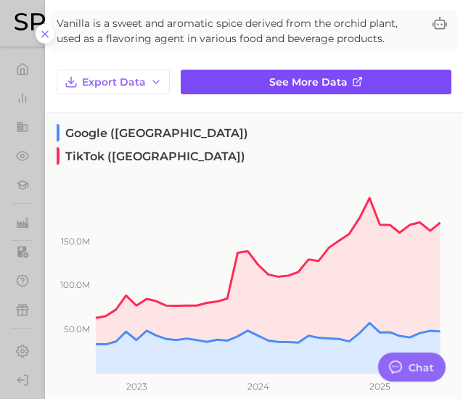
click at [331, 73] on link "See more data" at bounding box center [316, 82] width 271 height 25
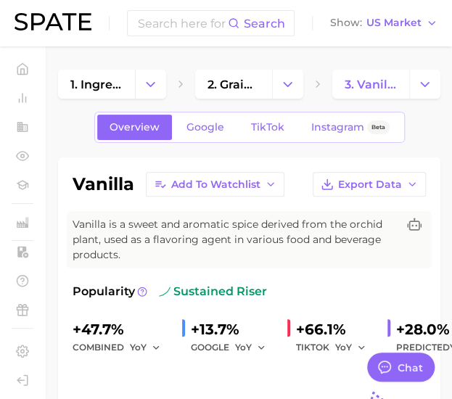
click at [382, 271] on div "vanilla Add to Watchlist Export Data Vanilla is a sweet and aromatic spice deri…" at bounding box center [250, 355] width 354 height 366
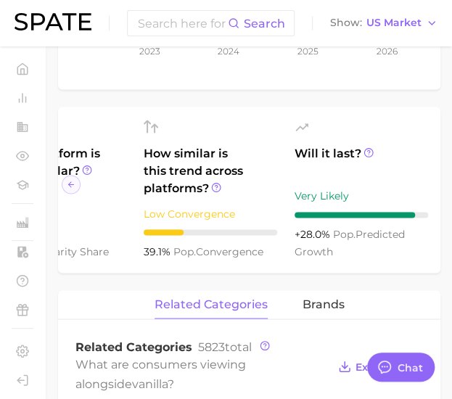
scroll to position [0, 230]
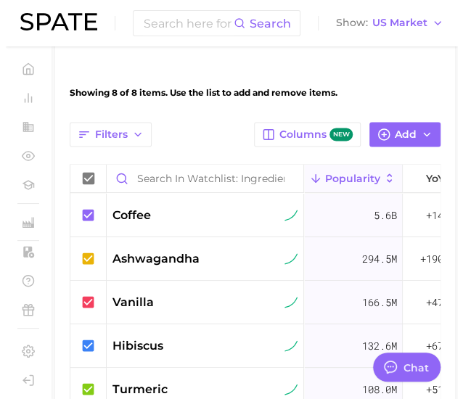
scroll to position [488, 0]
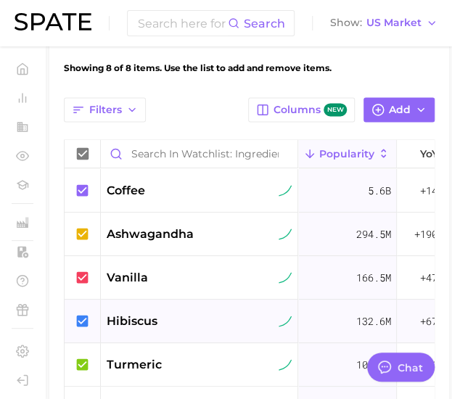
click at [153, 319] on span "hibiscus" at bounding box center [132, 321] width 51 height 17
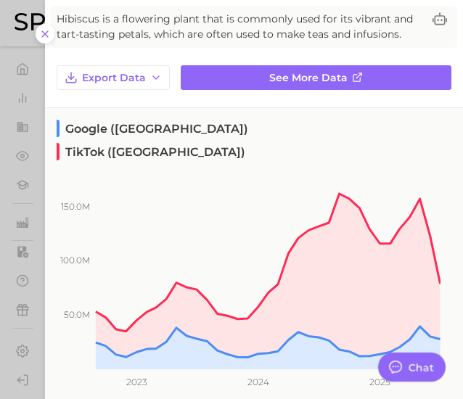
scroll to position [84, 0]
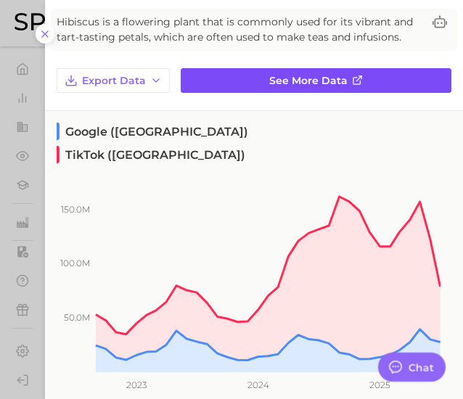
click at [322, 75] on span "See more data" at bounding box center [308, 81] width 78 height 12
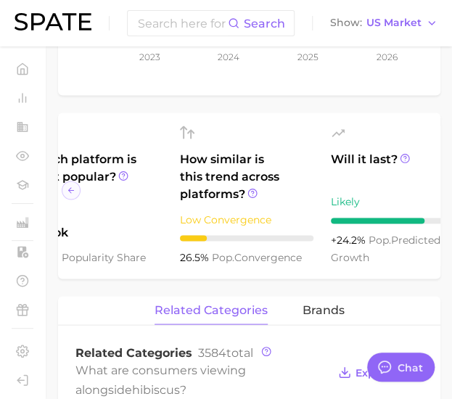
scroll to position [0, 230]
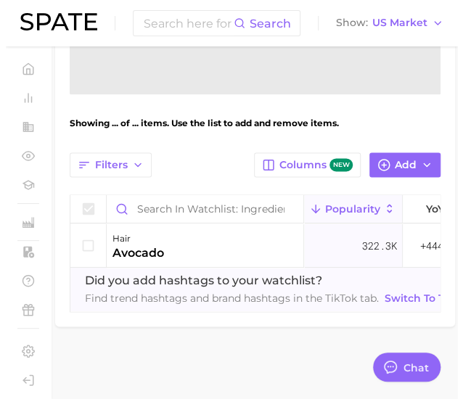
scroll to position [488, 0]
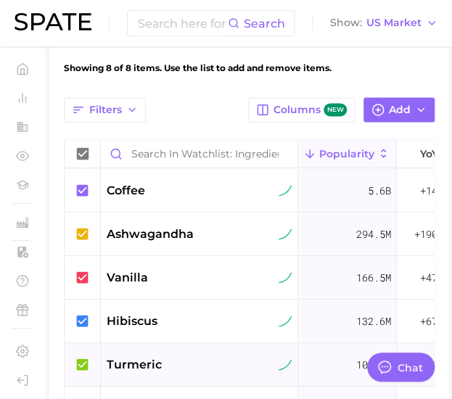
click at [167, 361] on div "turmeric" at bounding box center [199, 364] width 185 height 17
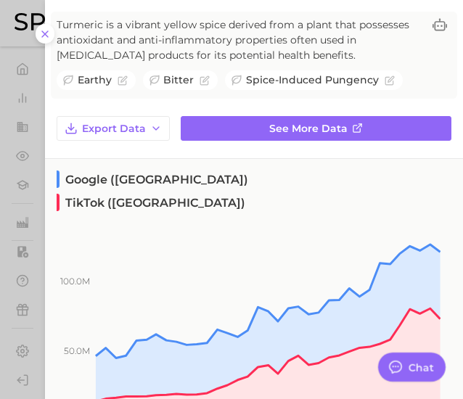
scroll to position [64, 0]
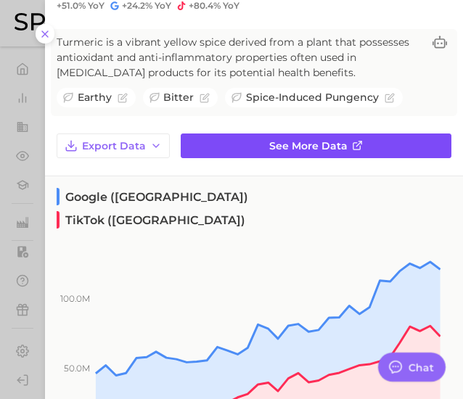
click at [340, 154] on link "See more data" at bounding box center [316, 146] width 271 height 25
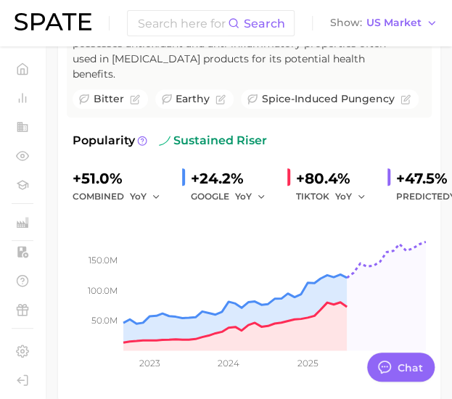
scroll to position [188, 0]
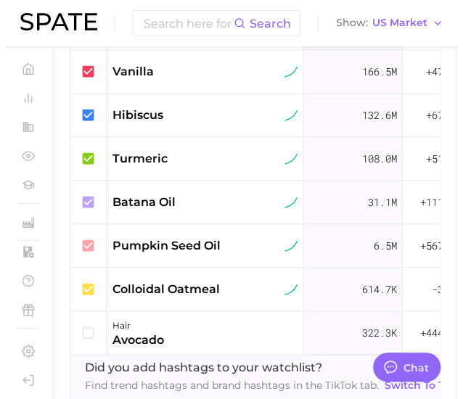
scroll to position [620, 0]
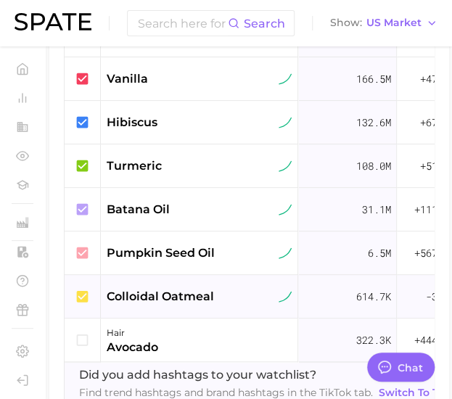
click at [145, 288] on span "colloidal oatmeal" at bounding box center [160, 296] width 107 height 17
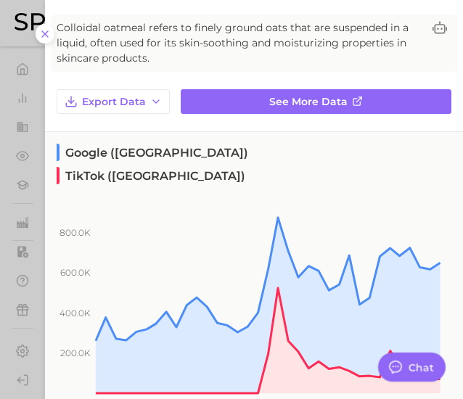
scroll to position [63, 0]
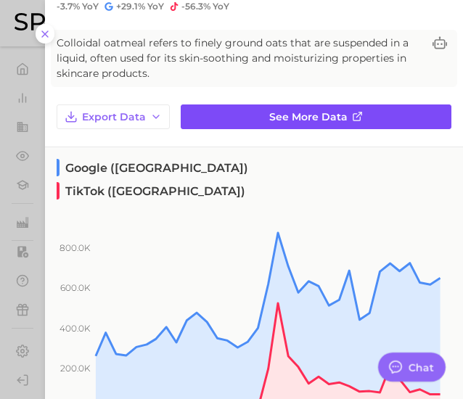
click at [360, 114] on link "See more data" at bounding box center [316, 117] width 271 height 25
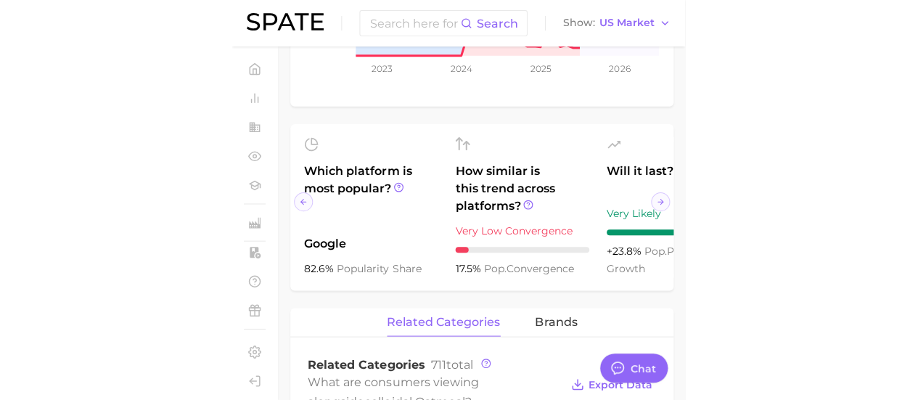
scroll to position [0, 230]
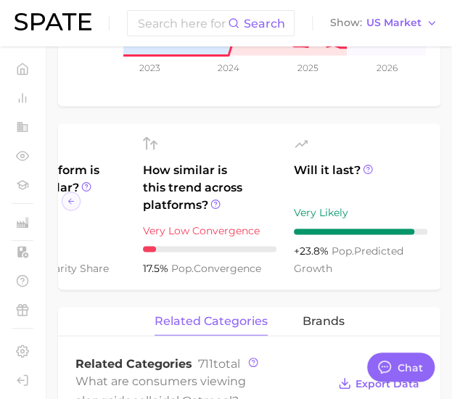
click at [139, 97] on div "500.0k 2023 2024 2025 2026" at bounding box center [250, 3] width 354 height 187
type textarea "x"
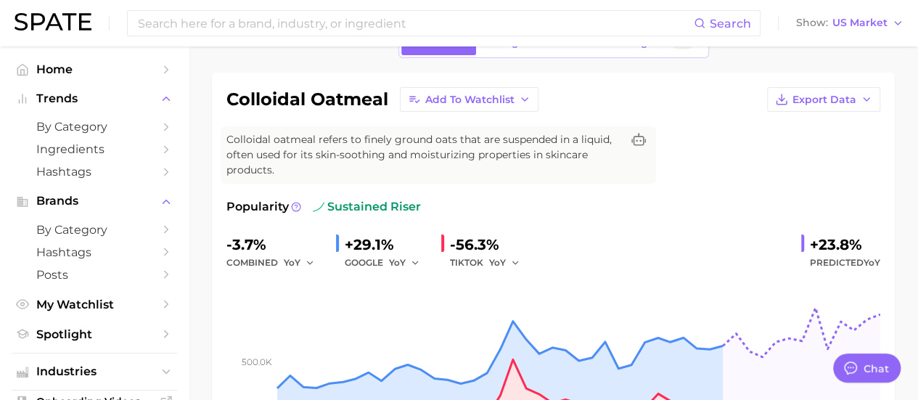
scroll to position [50, 0]
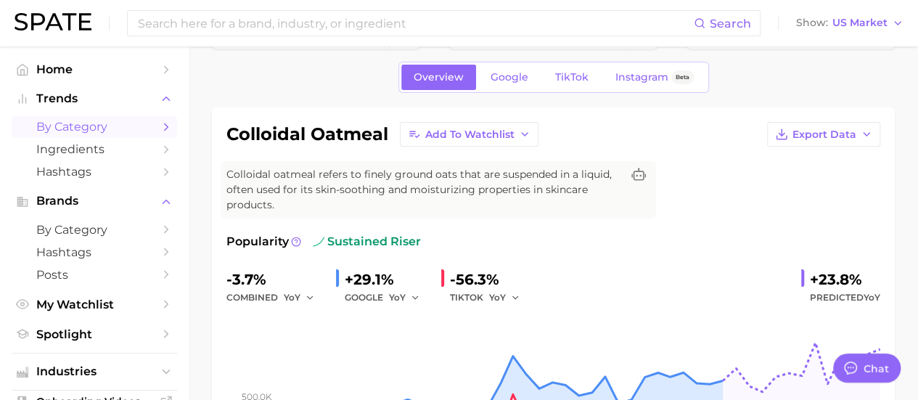
click at [118, 131] on span "by Category" at bounding box center [94, 127] width 116 height 14
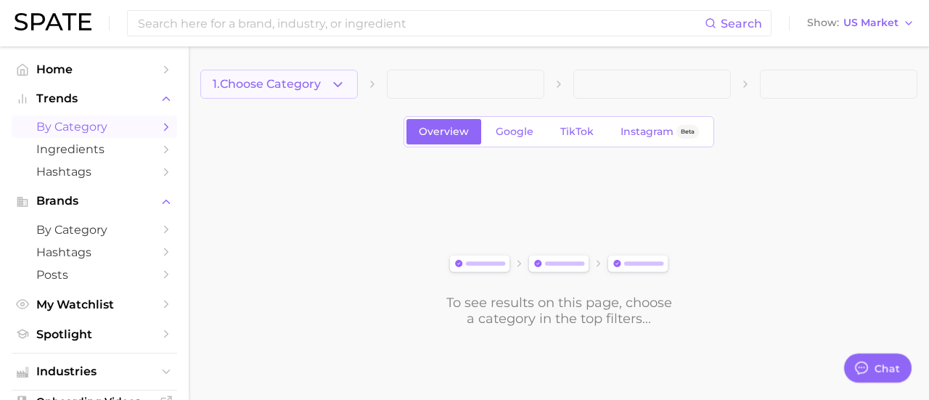
click at [351, 85] on button "1. Choose Category" at bounding box center [279, 84] width 158 height 29
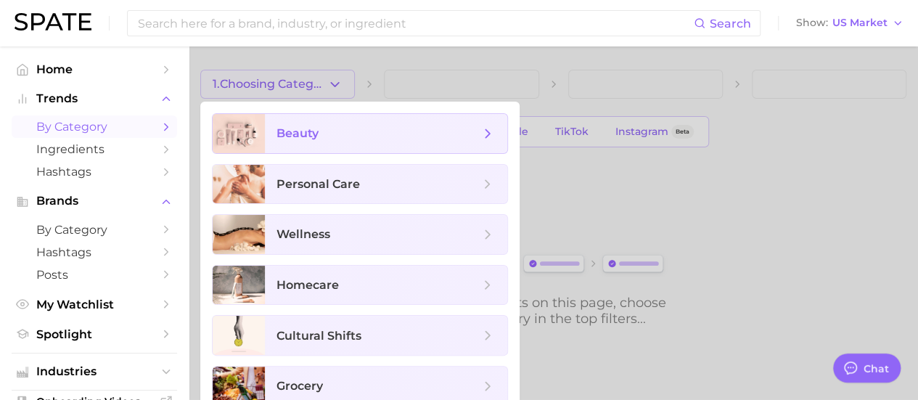
click at [325, 136] on span "beauty" at bounding box center [378, 134] width 203 height 16
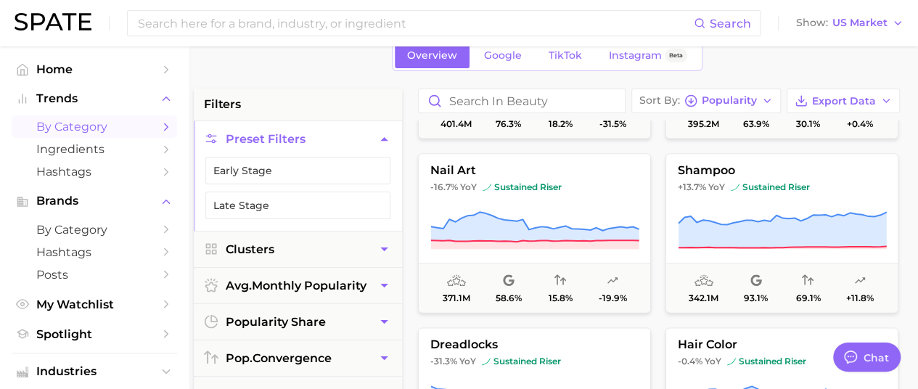
scroll to position [0, 7]
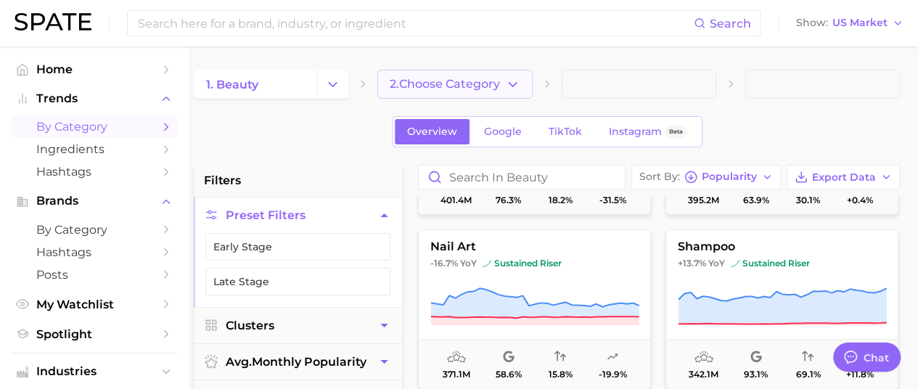
click at [515, 81] on icon "button" at bounding box center [512, 84] width 15 height 15
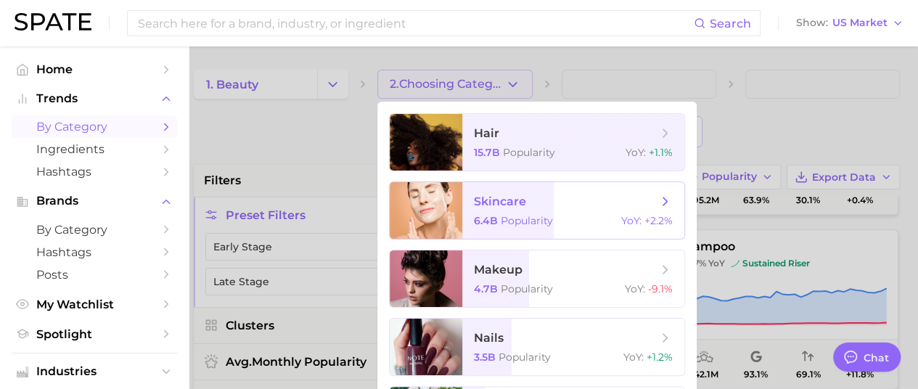
click at [544, 203] on span "skincare" at bounding box center [565, 202] width 183 height 16
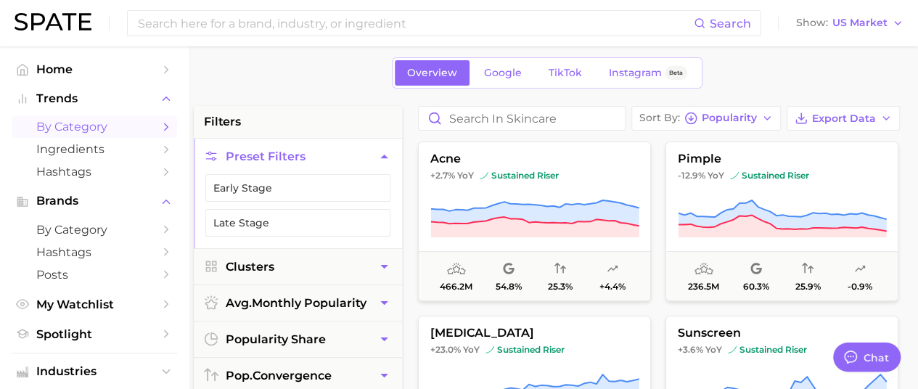
click at [735, 77] on div "Overview Google TikTok Instagram Beta" at bounding box center [547, 72] width 706 height 31
